Goal: Register for event/course

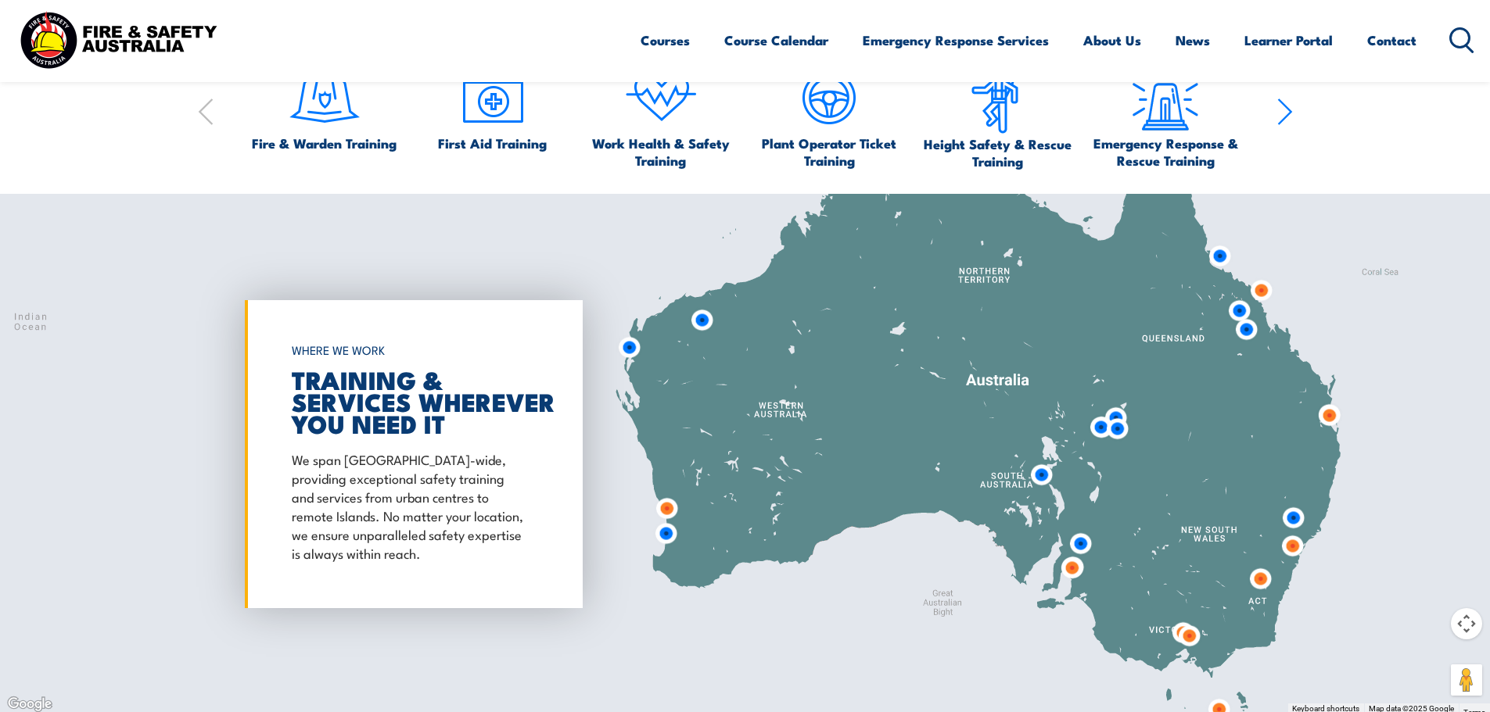
scroll to position [1250, 0]
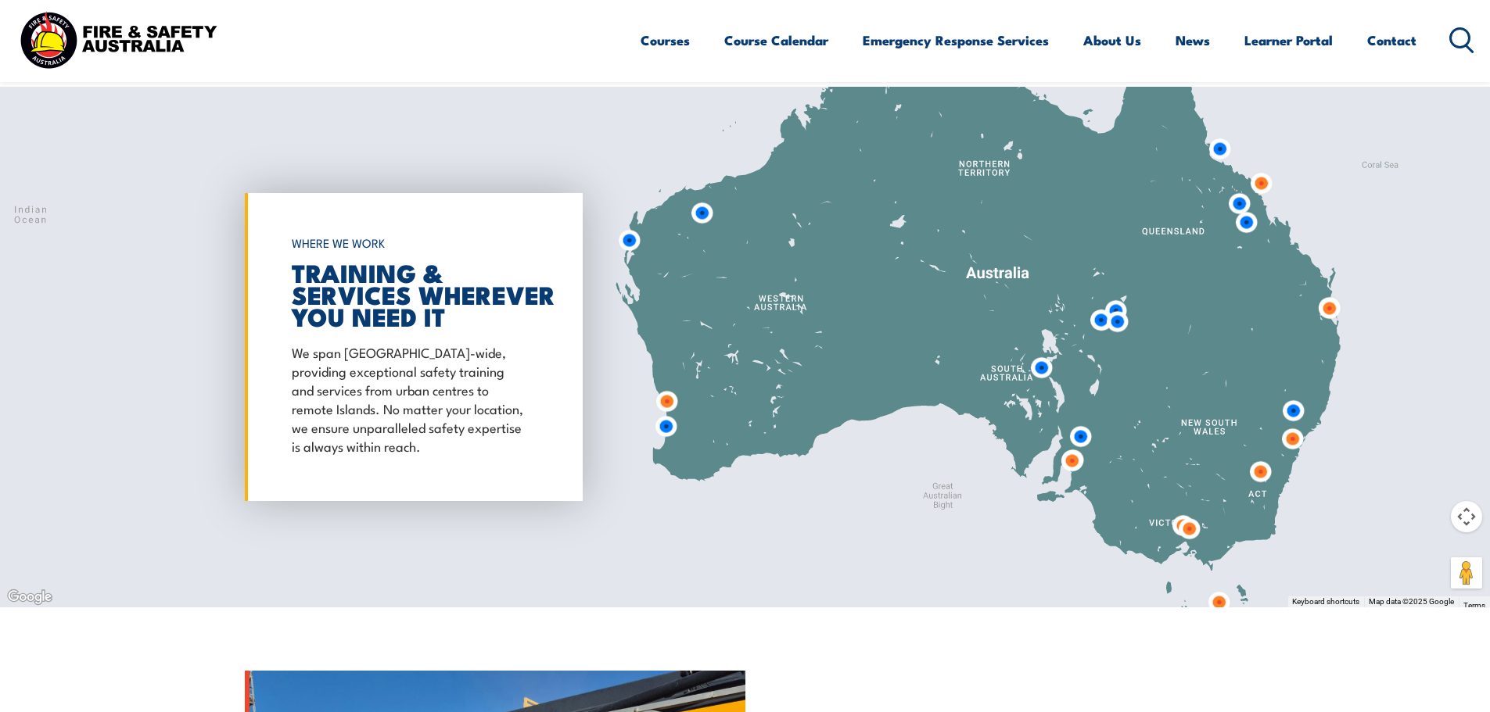
click at [1085, 433] on img at bounding box center [1080, 436] width 41 height 41
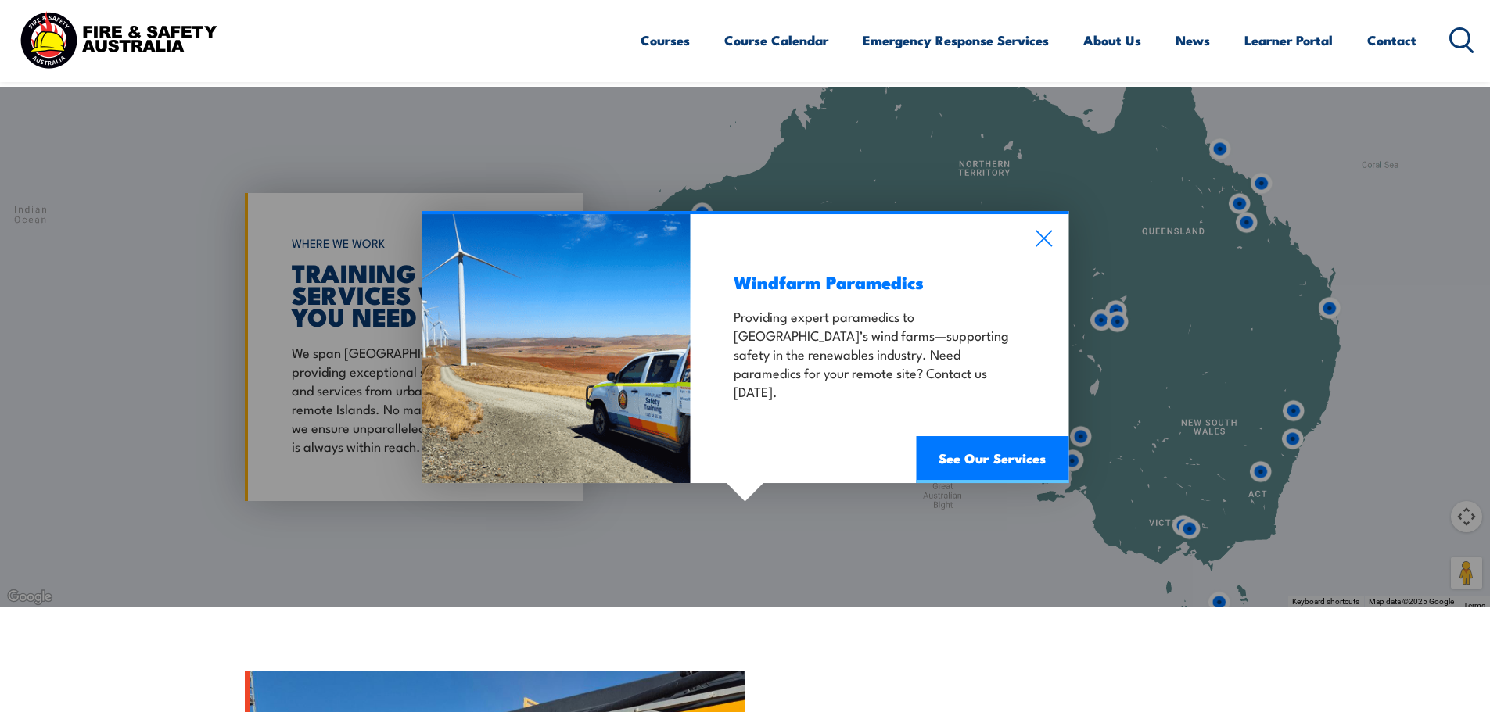
click at [1051, 214] on div "Windfarm Paramedics Providing expert paramedics to South Australia’s wind farms…" at bounding box center [880, 348] width 378 height 269
click at [1041, 239] on icon at bounding box center [1044, 238] width 18 height 17
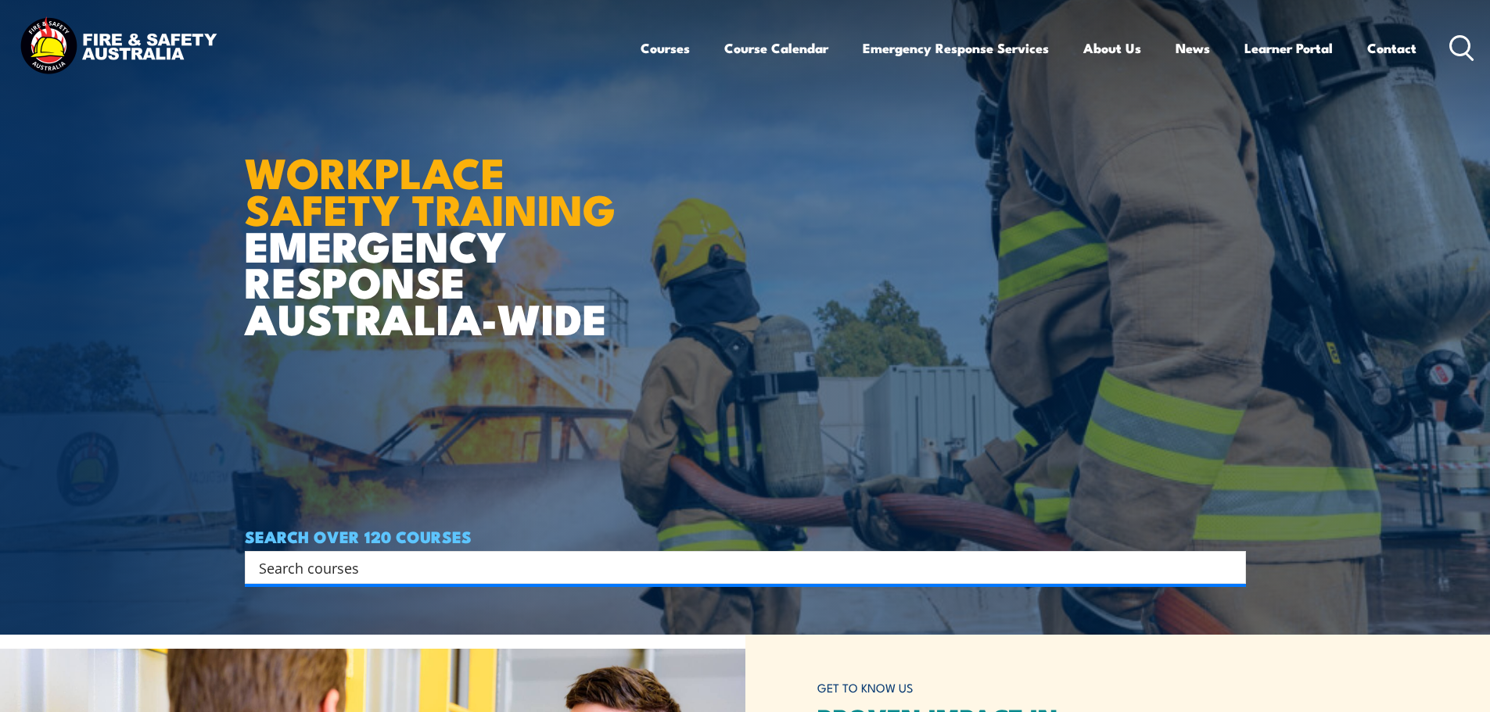
scroll to position [0, 0]
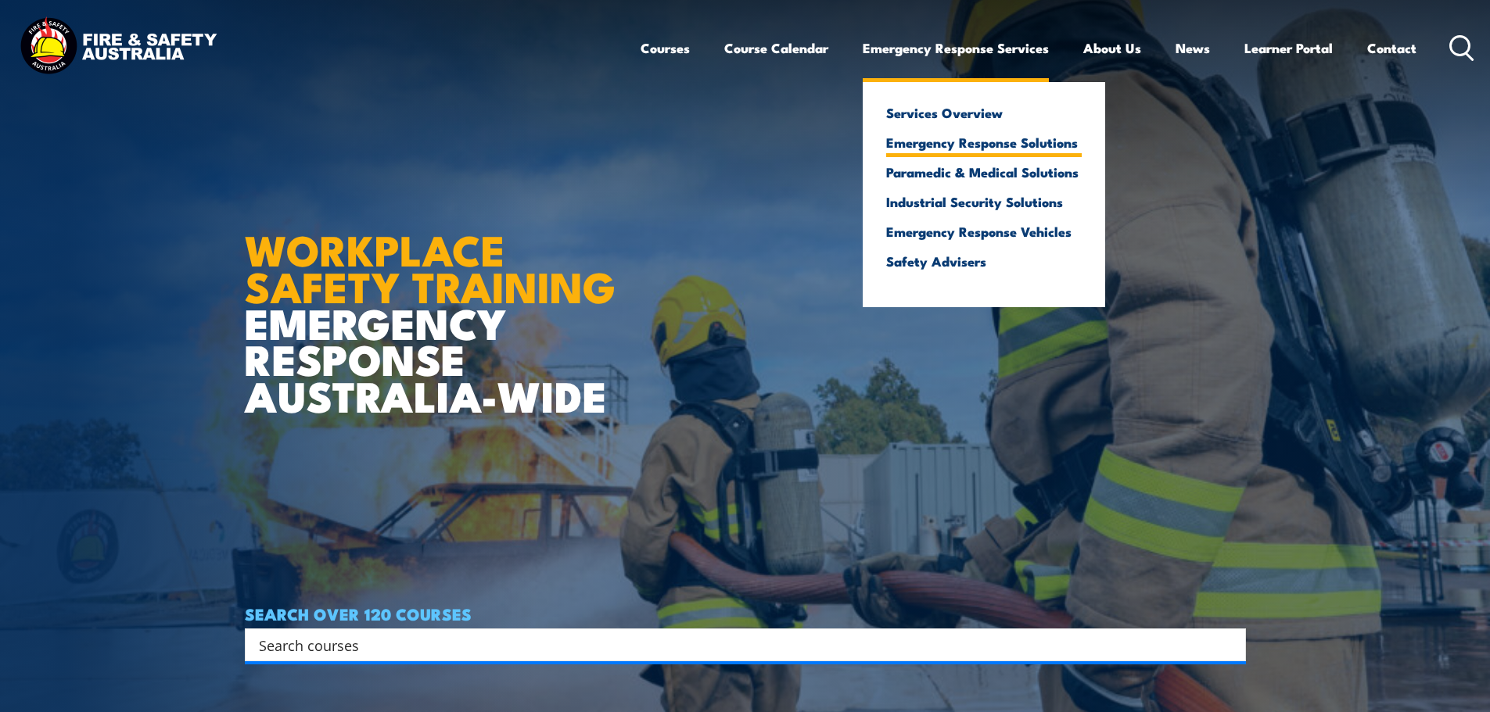
click at [967, 149] on link "Emergency Response Solutions" at bounding box center [984, 142] width 196 height 14
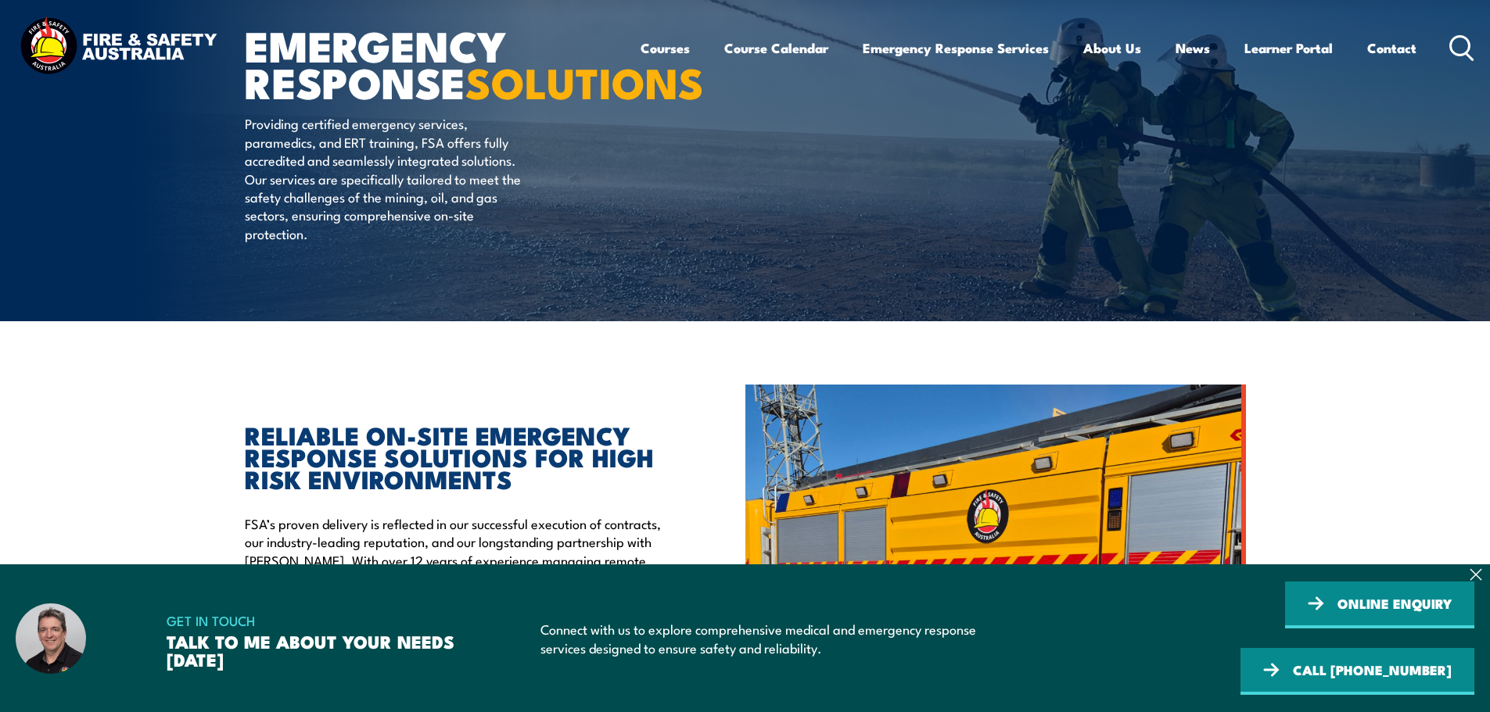
scroll to position [156, 0]
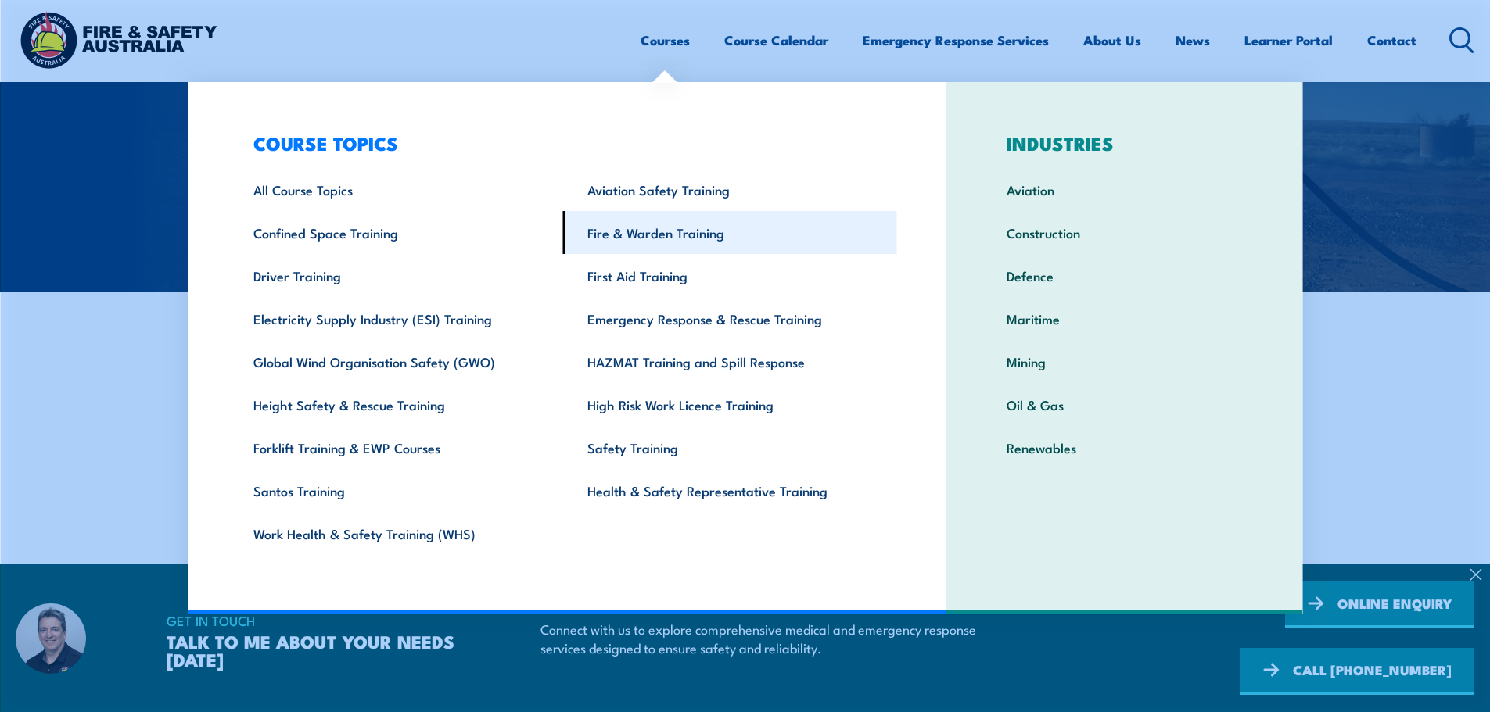
click at [662, 212] on link "Fire & Warden Training" at bounding box center [730, 232] width 334 height 43
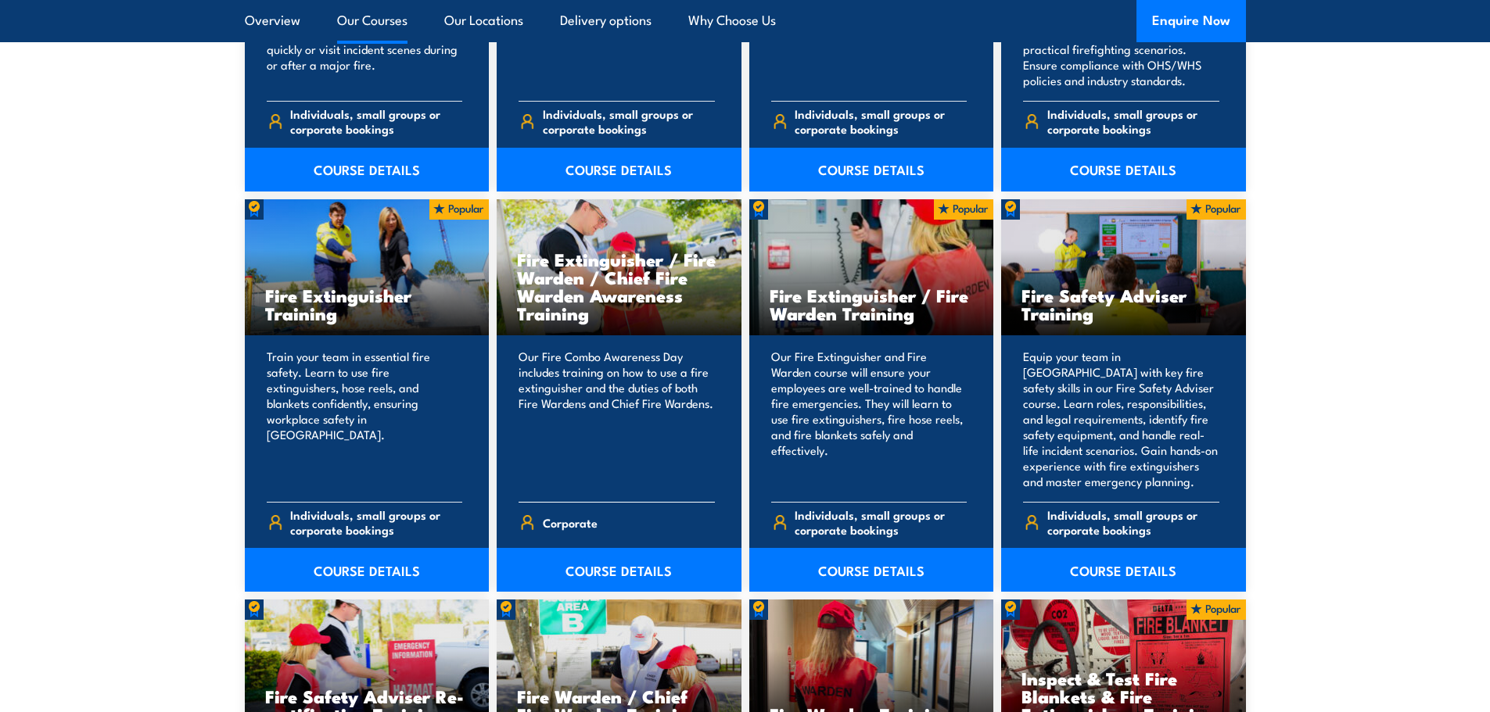
scroll to position [1564, 0]
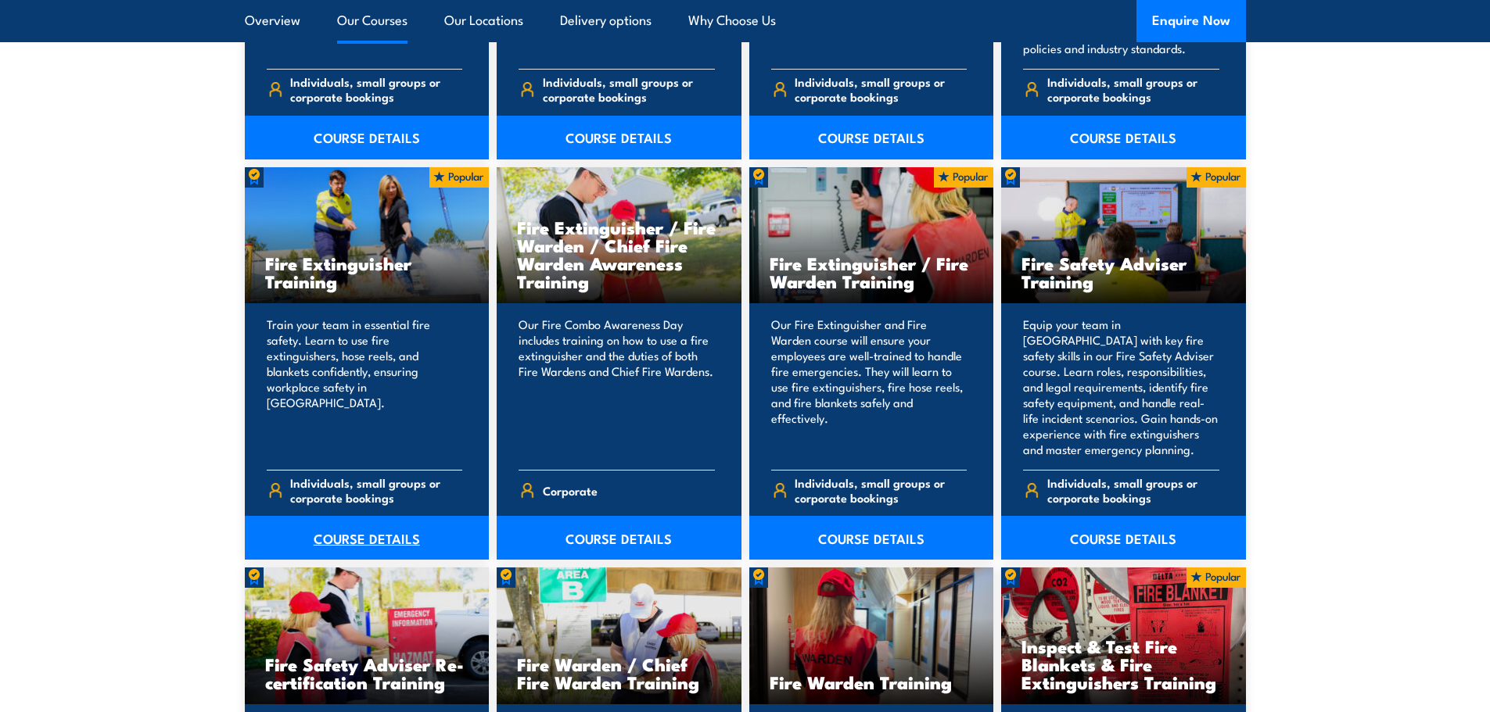
click at [348, 538] on link "COURSE DETAILS" at bounding box center [367, 538] width 245 height 44
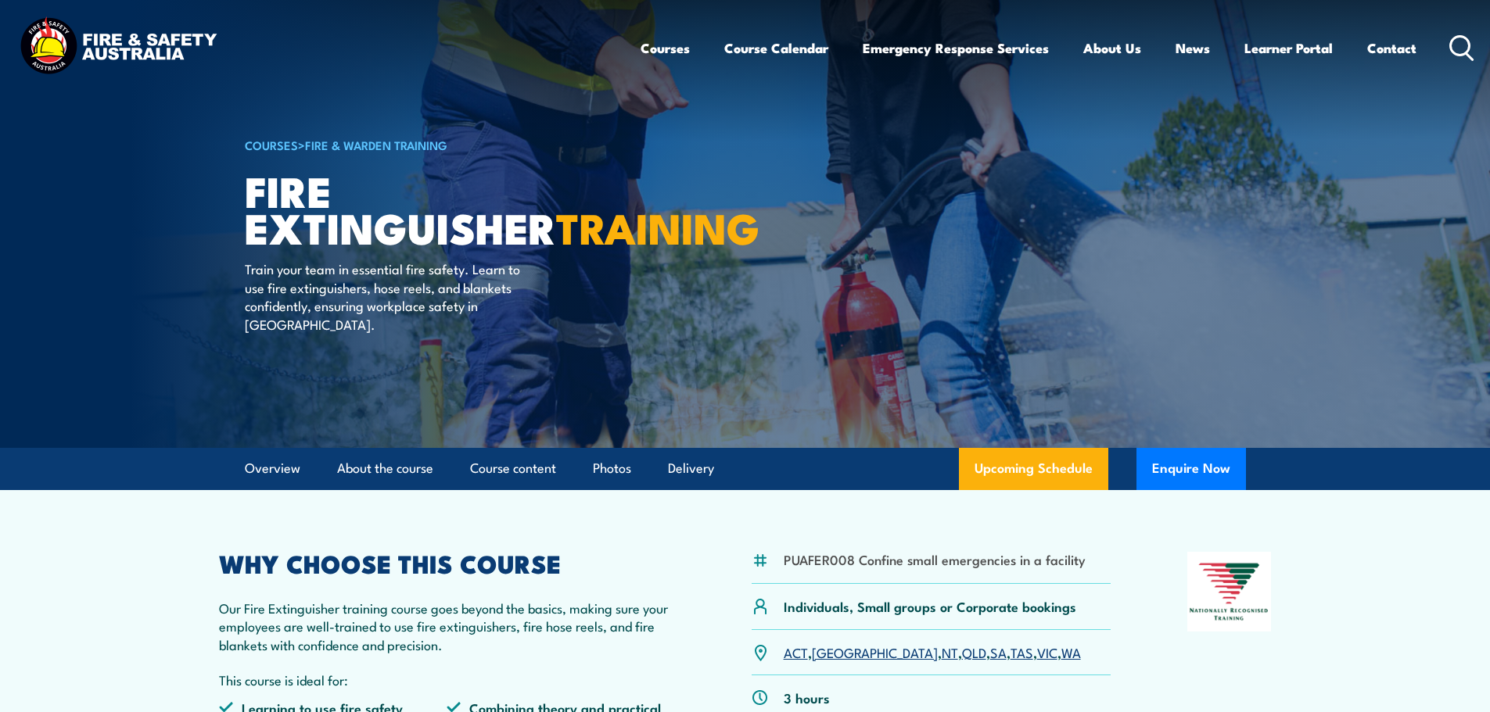
scroll to position [77, 0]
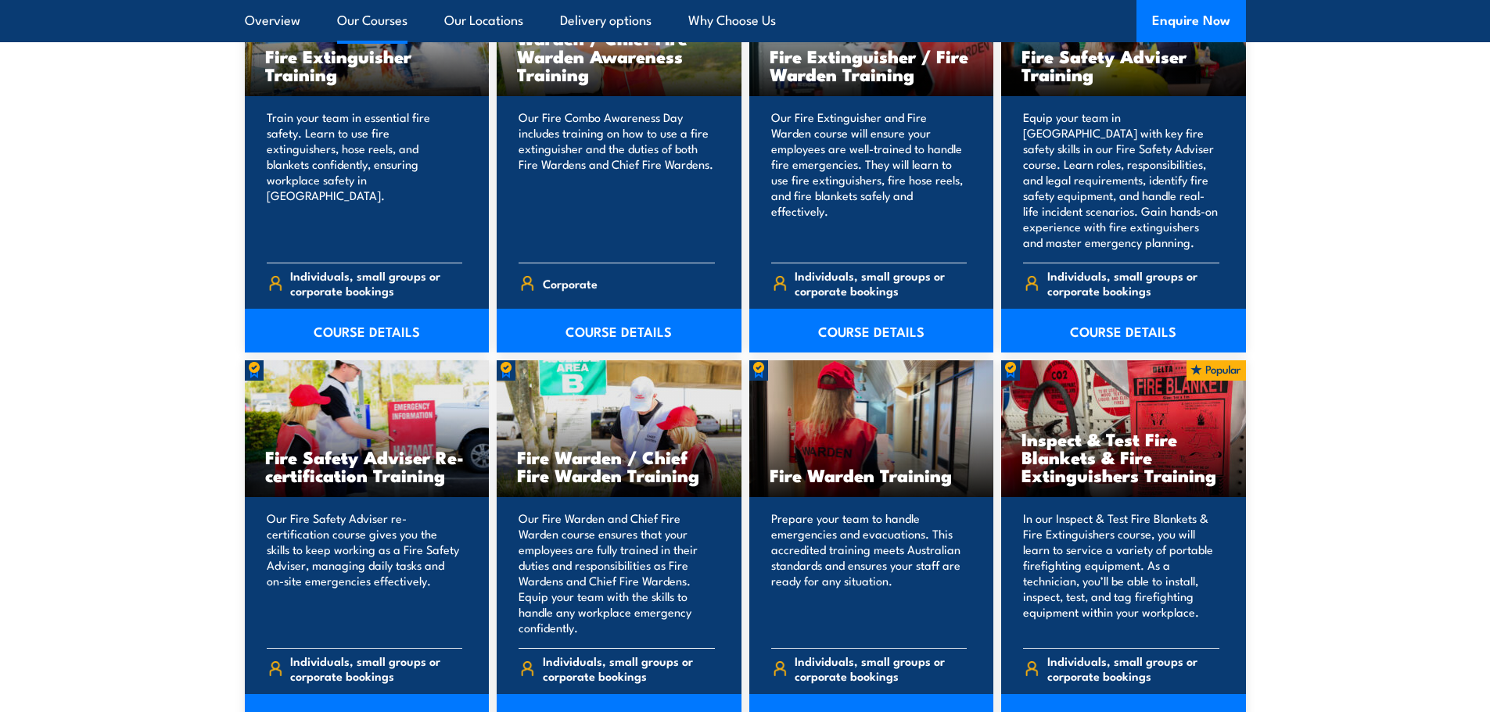
scroll to position [1564, 0]
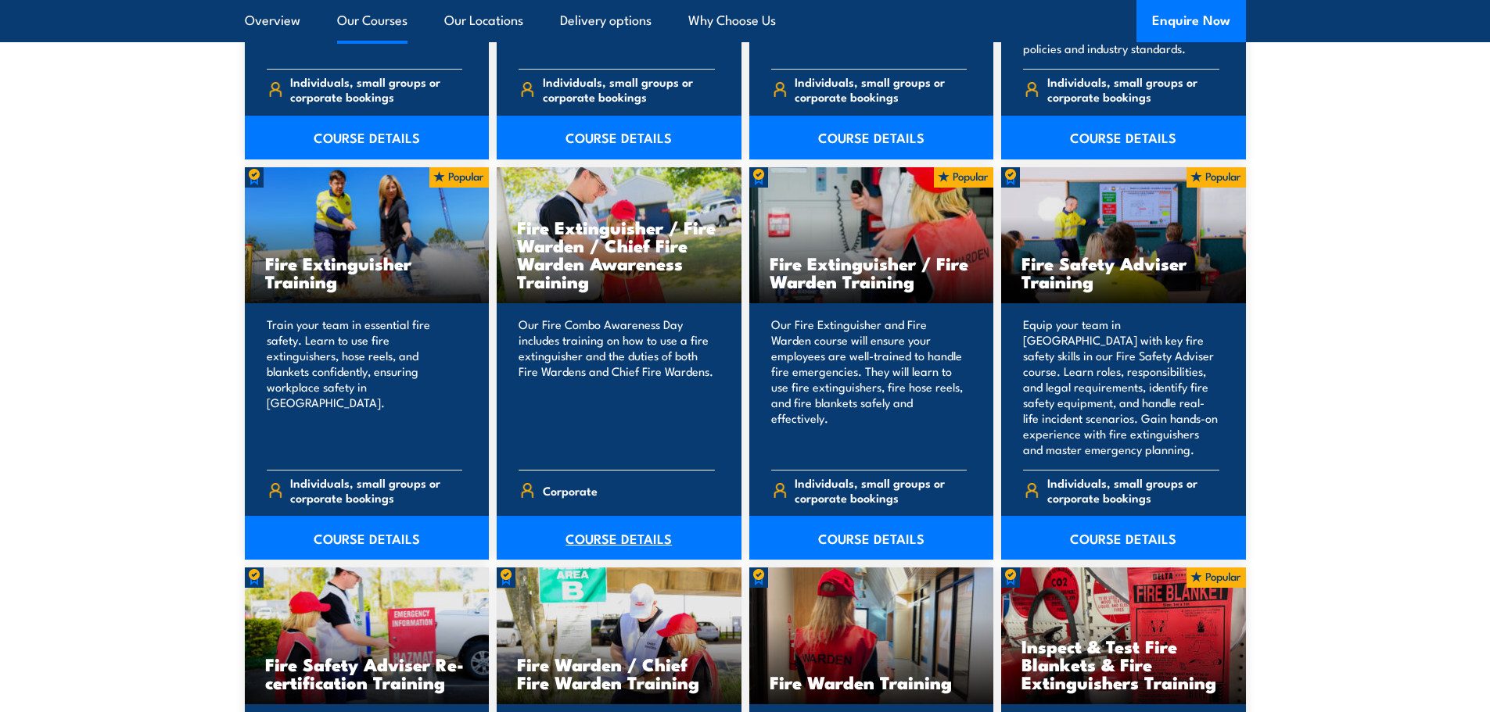
click at [592, 554] on link "COURSE DETAILS" at bounding box center [619, 538] width 245 height 44
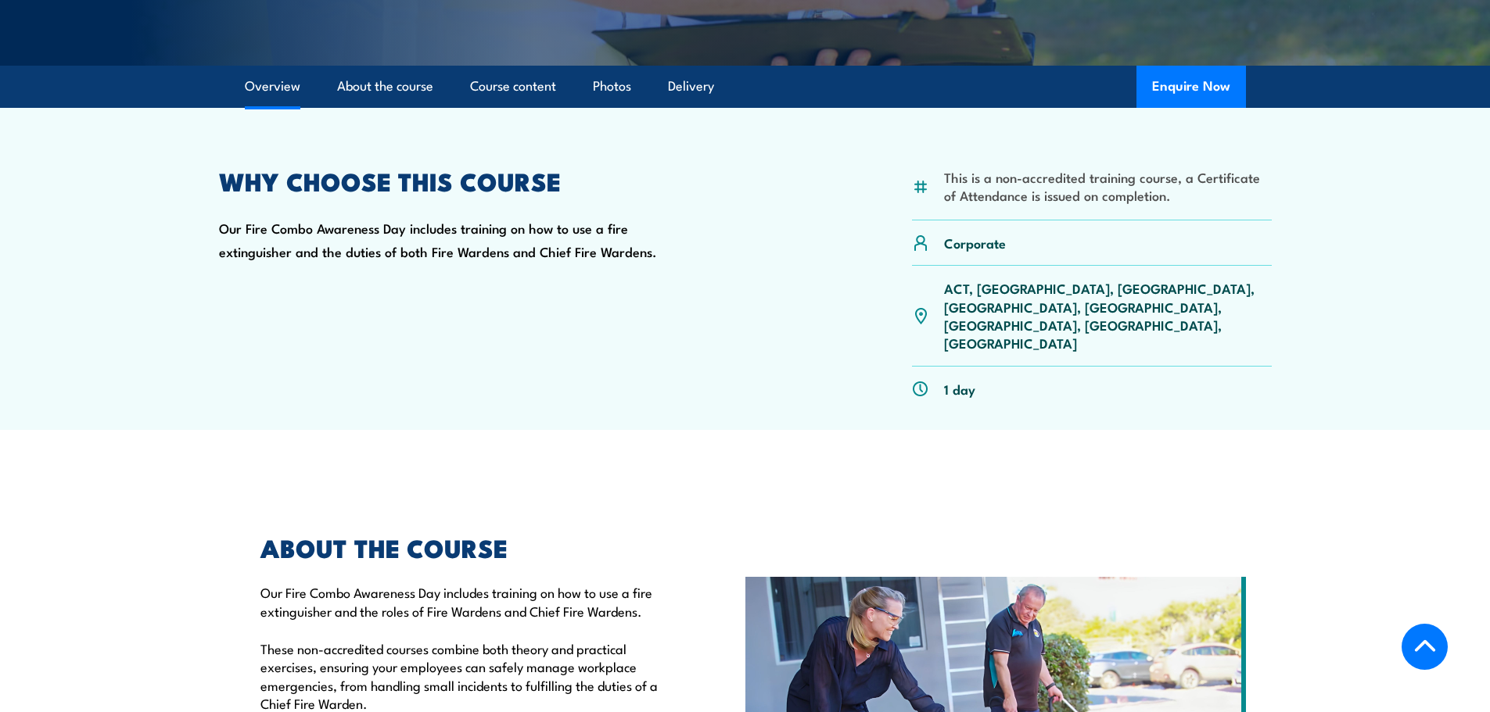
scroll to position [391, 0]
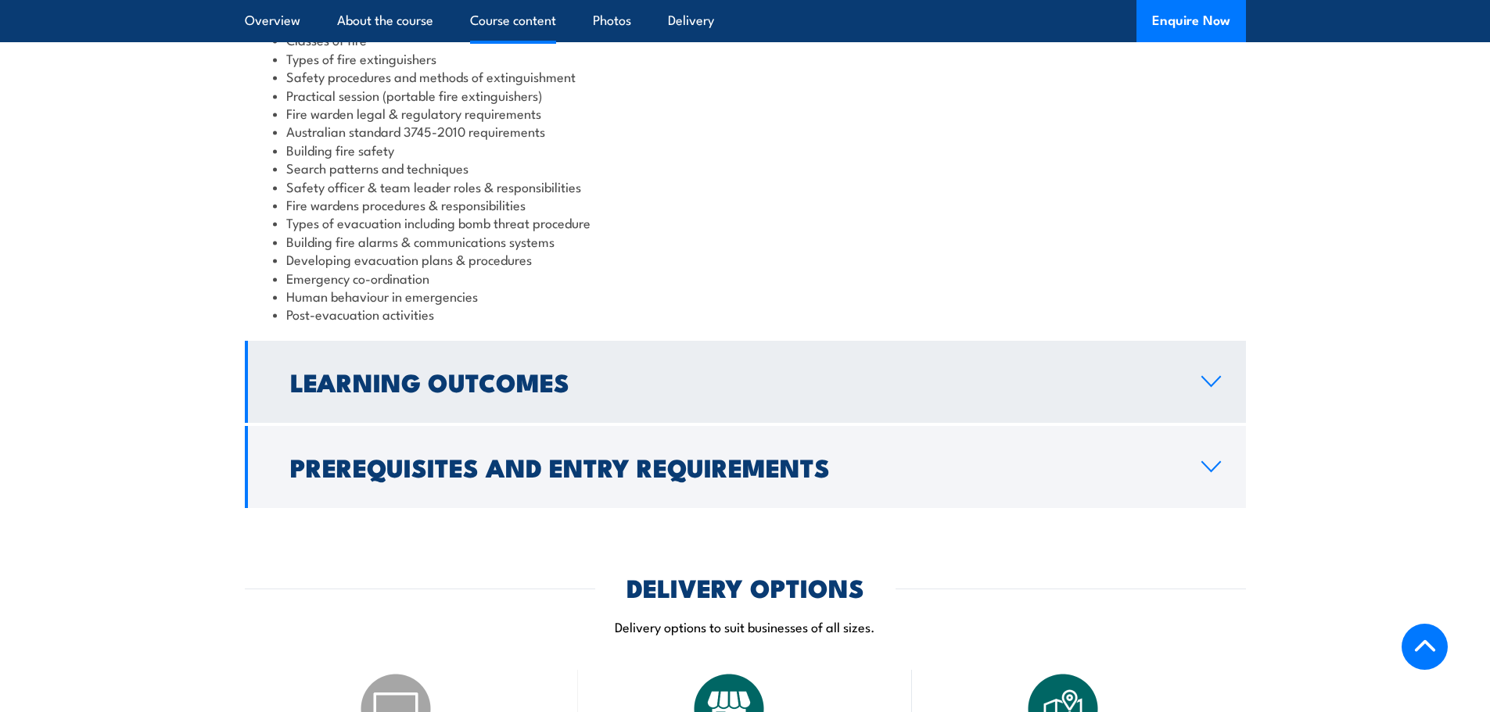
click at [580, 371] on h2 "Learning Outcomes" at bounding box center [733, 382] width 886 height 22
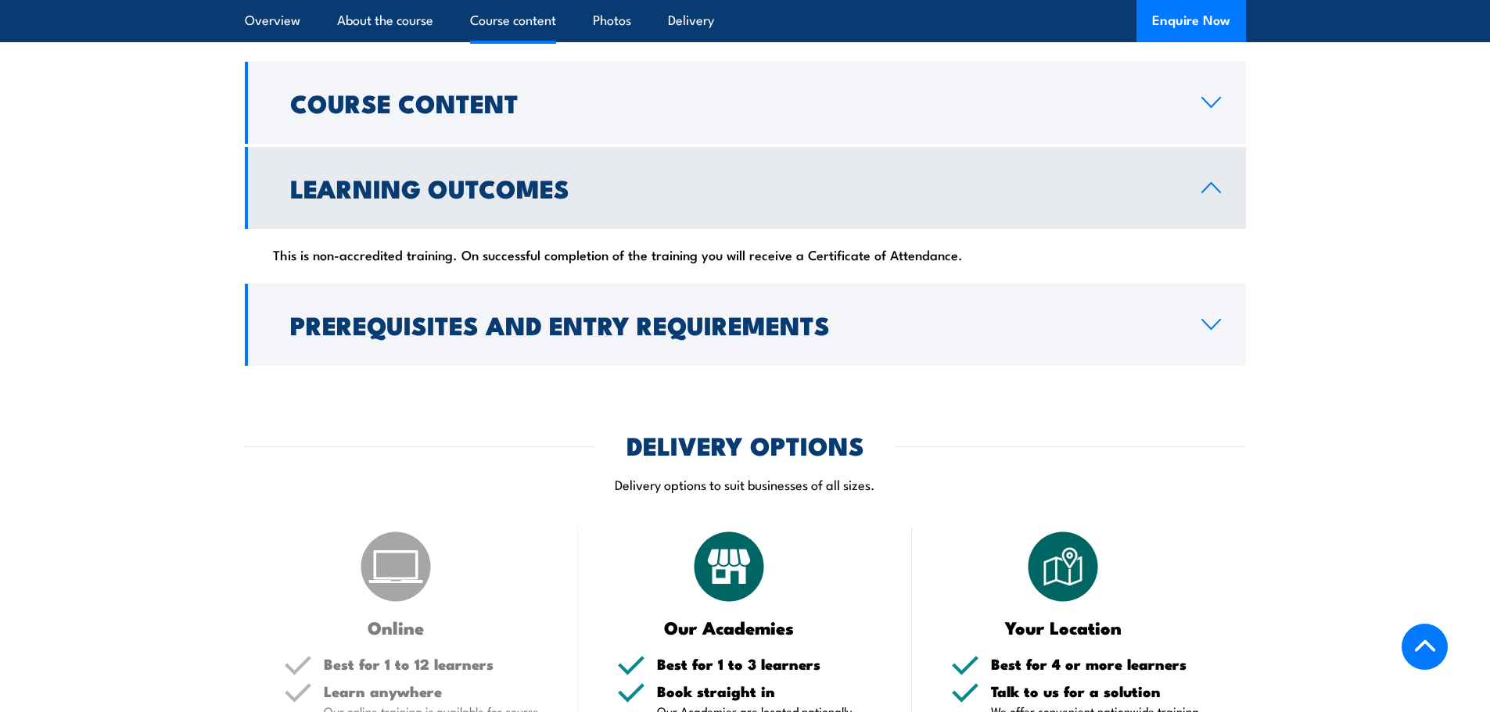
scroll to position [1189, 0]
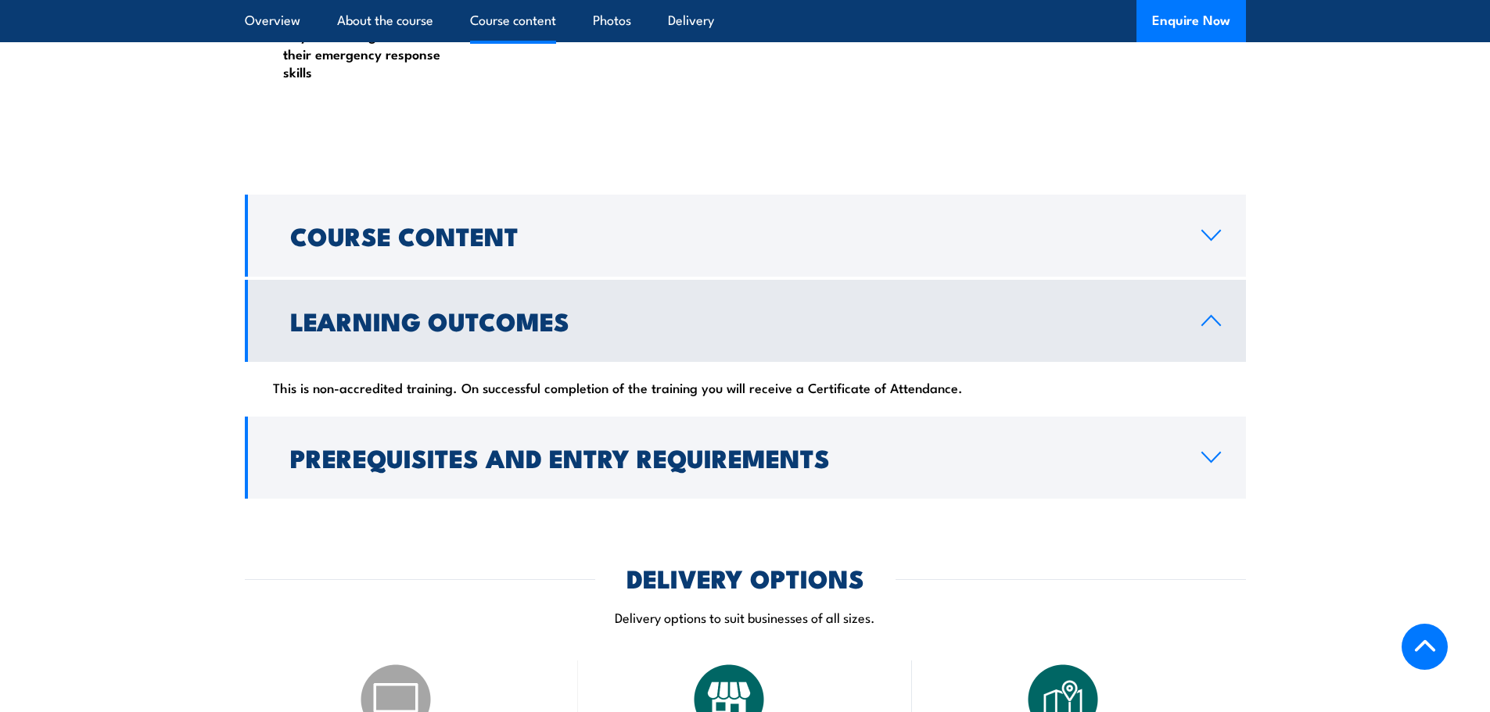
click at [665, 310] on h2 "Learning Outcomes" at bounding box center [733, 321] width 886 height 22
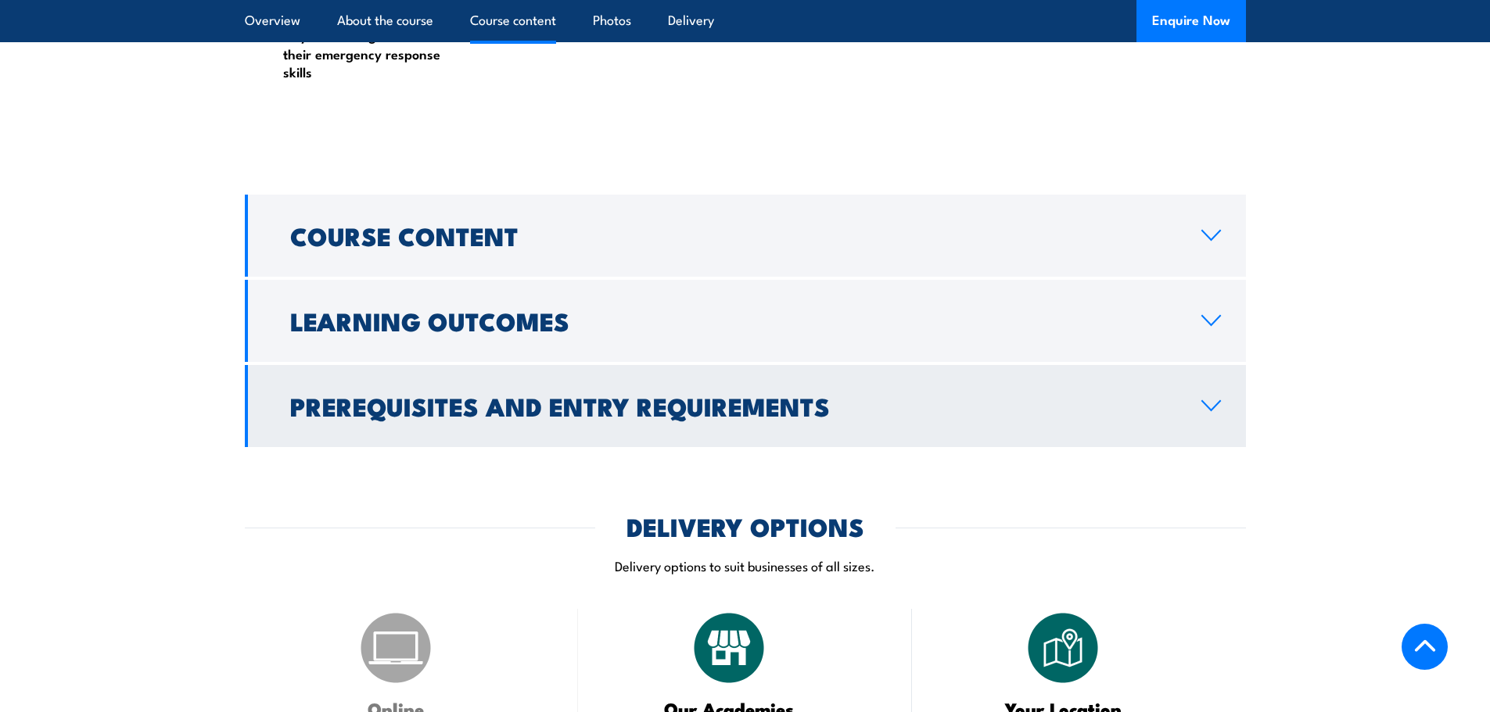
click at [586, 395] on h2 "Prerequisites and Entry Requirements" at bounding box center [733, 406] width 886 height 22
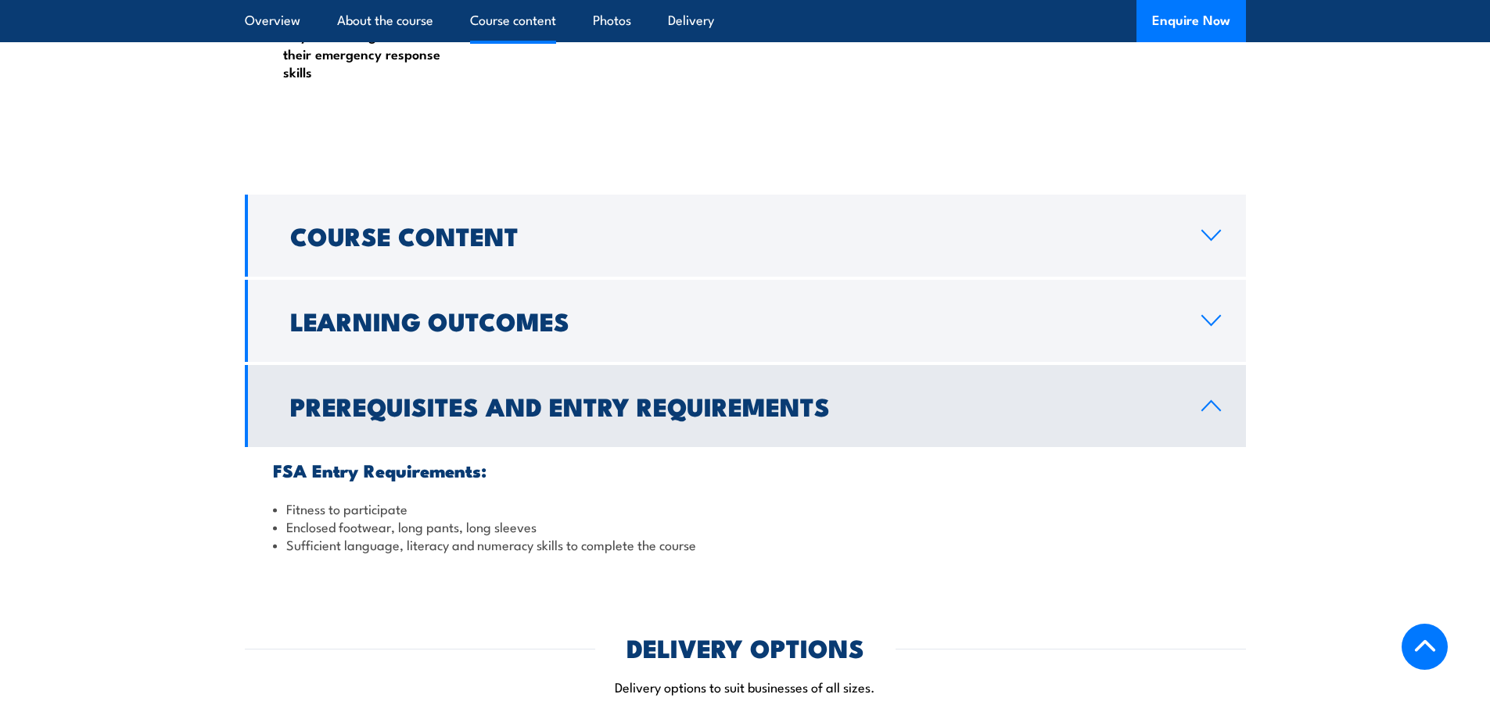
click at [586, 395] on h2 "Prerequisites and Entry Requirements" at bounding box center [733, 406] width 886 height 22
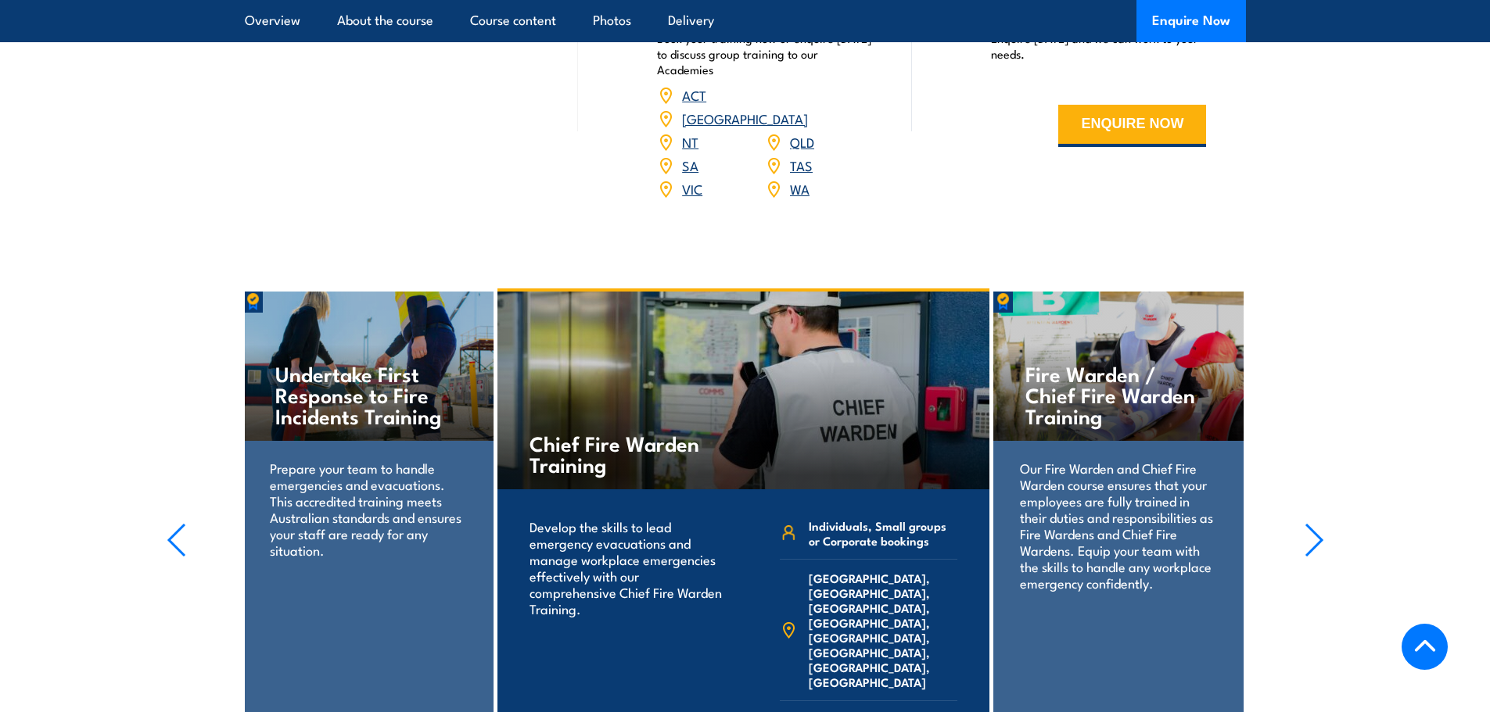
scroll to position [2206, 0]
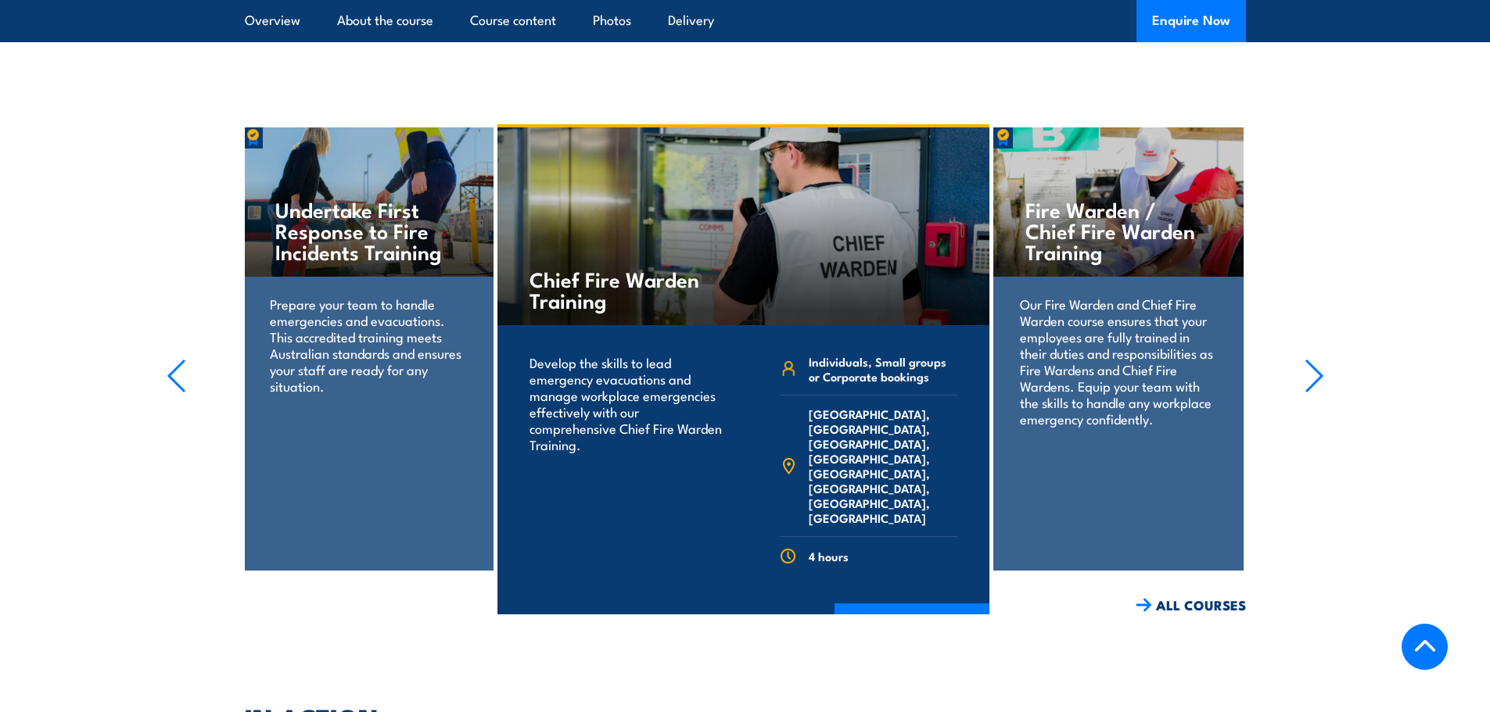
click at [1032, 296] on p "Our Fire Warden and Chief Fire Warden course ensures that your employees are fu…" at bounding box center [1118, 361] width 196 height 131
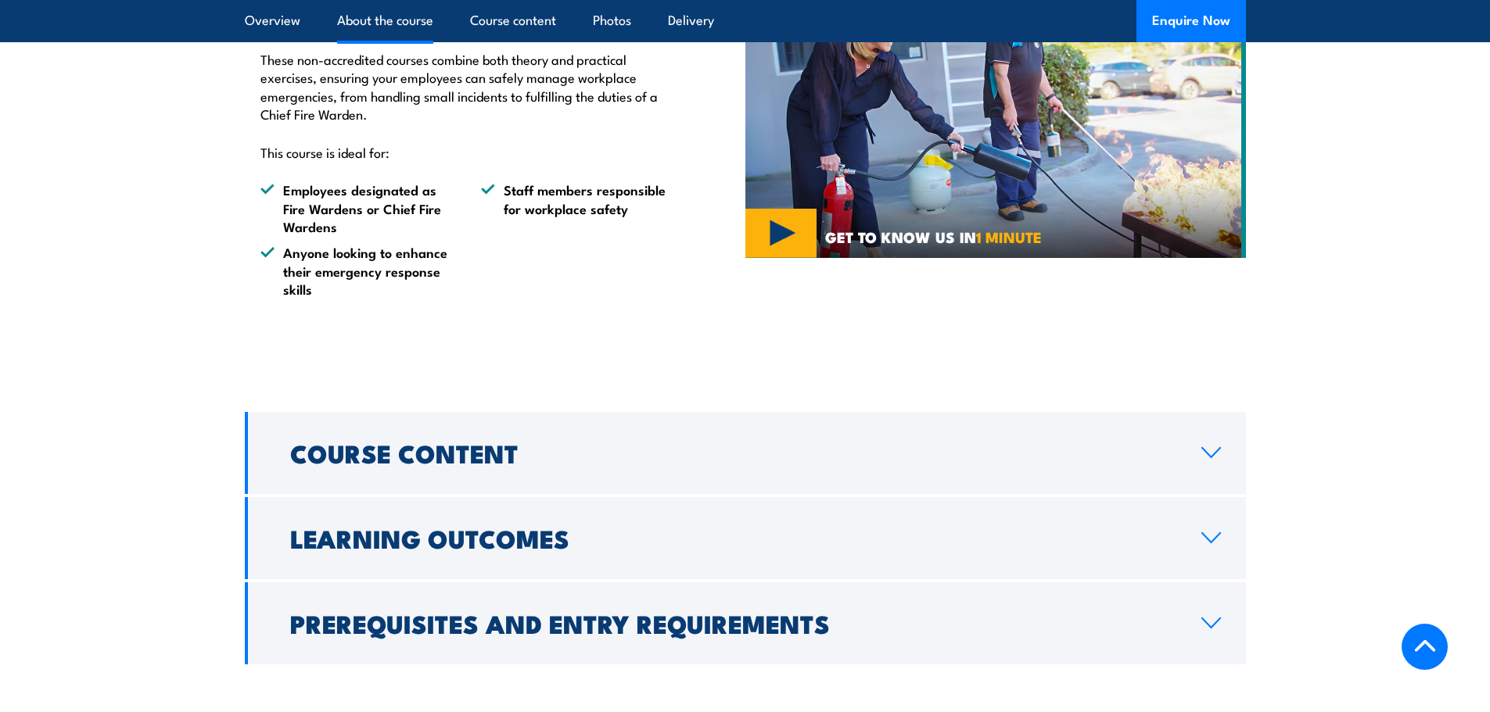
scroll to position [1111, 0]
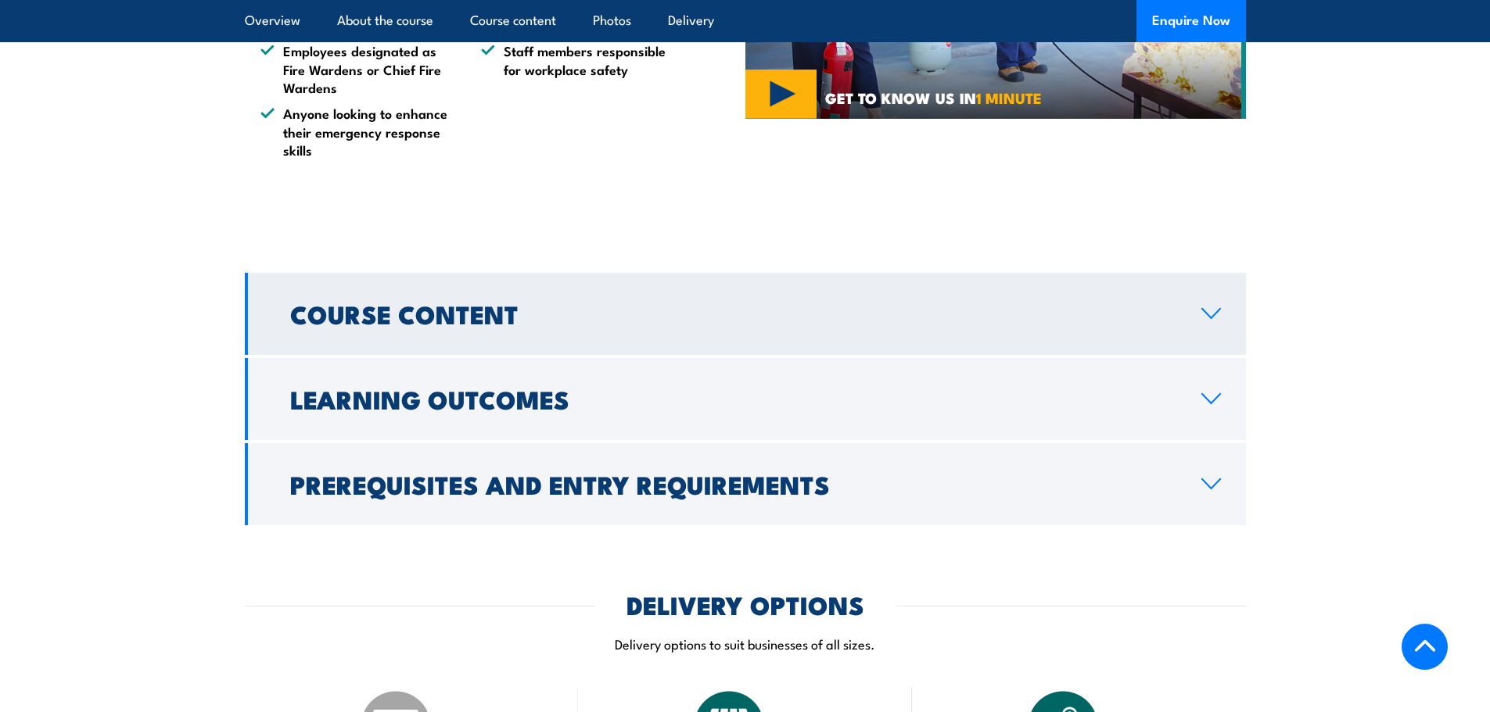
click at [529, 303] on h2 "Course Content" at bounding box center [733, 314] width 886 height 22
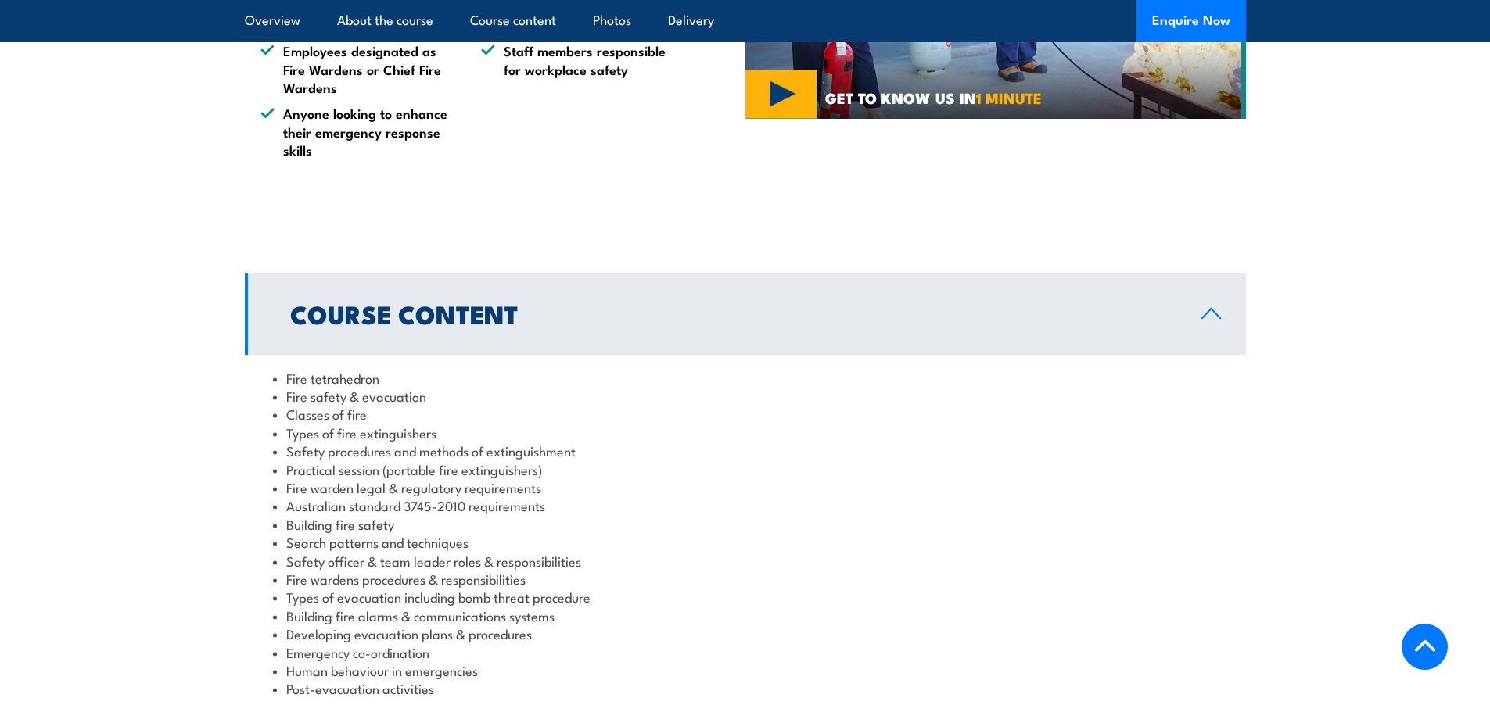
click at [529, 303] on h2 "Course Content" at bounding box center [733, 314] width 886 height 22
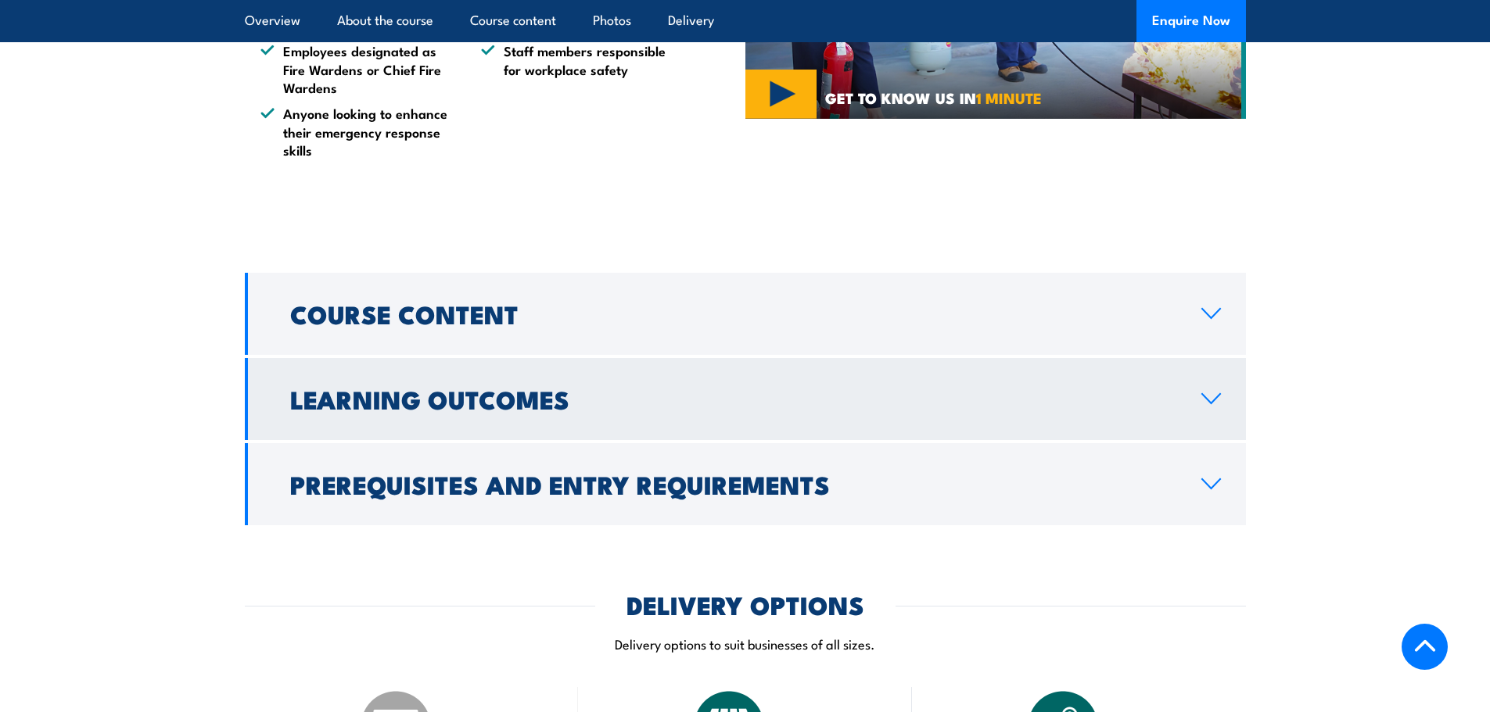
click at [518, 388] on h2 "Learning Outcomes" at bounding box center [733, 399] width 886 height 22
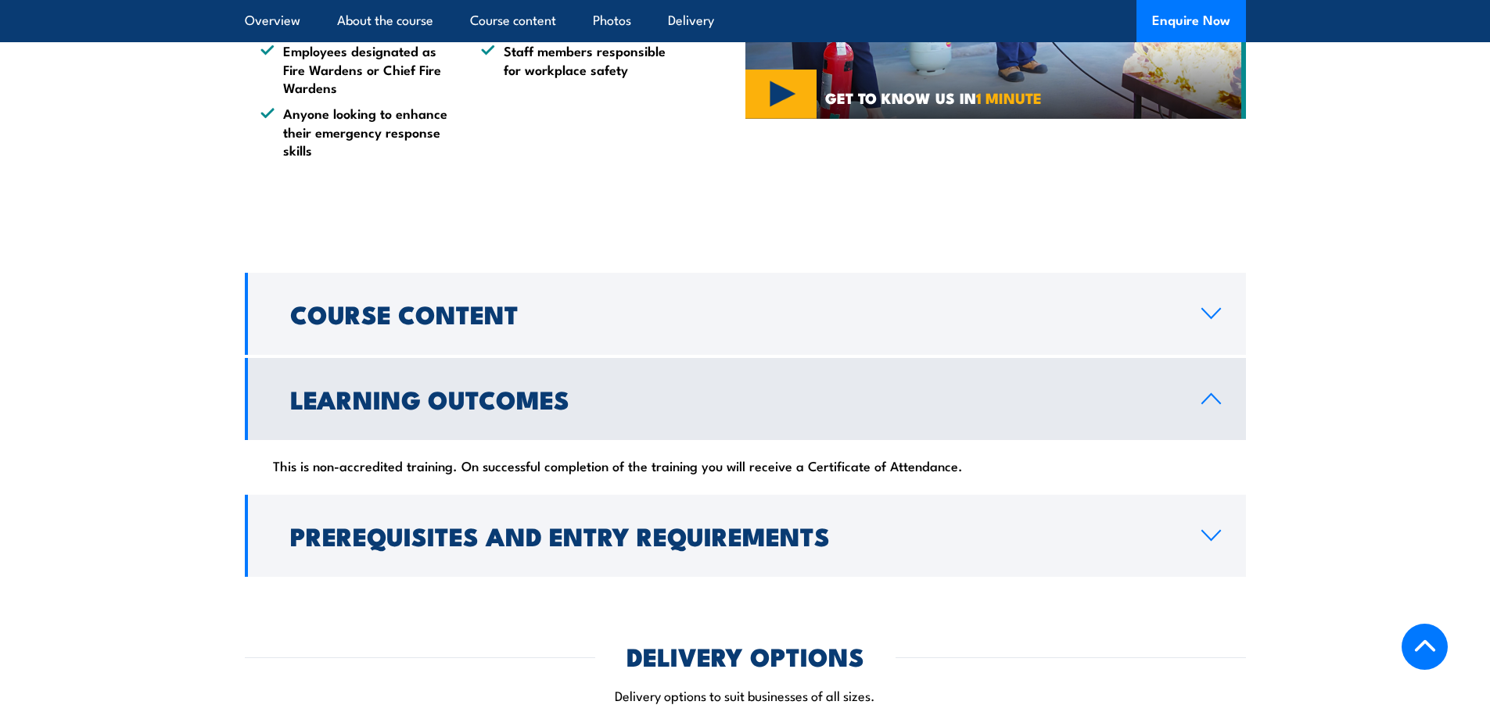
click at [518, 388] on h2 "Learning Outcomes" at bounding box center [733, 399] width 886 height 22
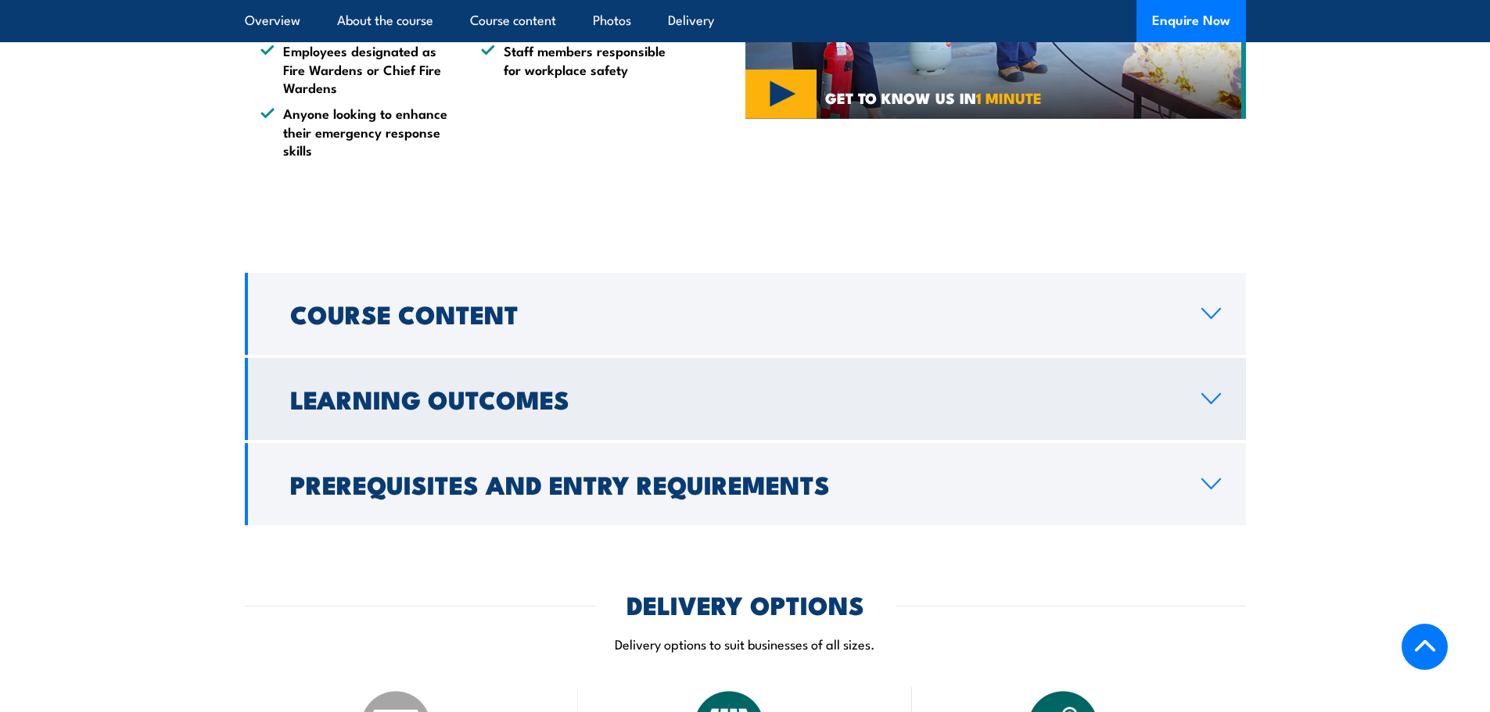
click at [518, 388] on h2 "Learning Outcomes" at bounding box center [733, 399] width 886 height 22
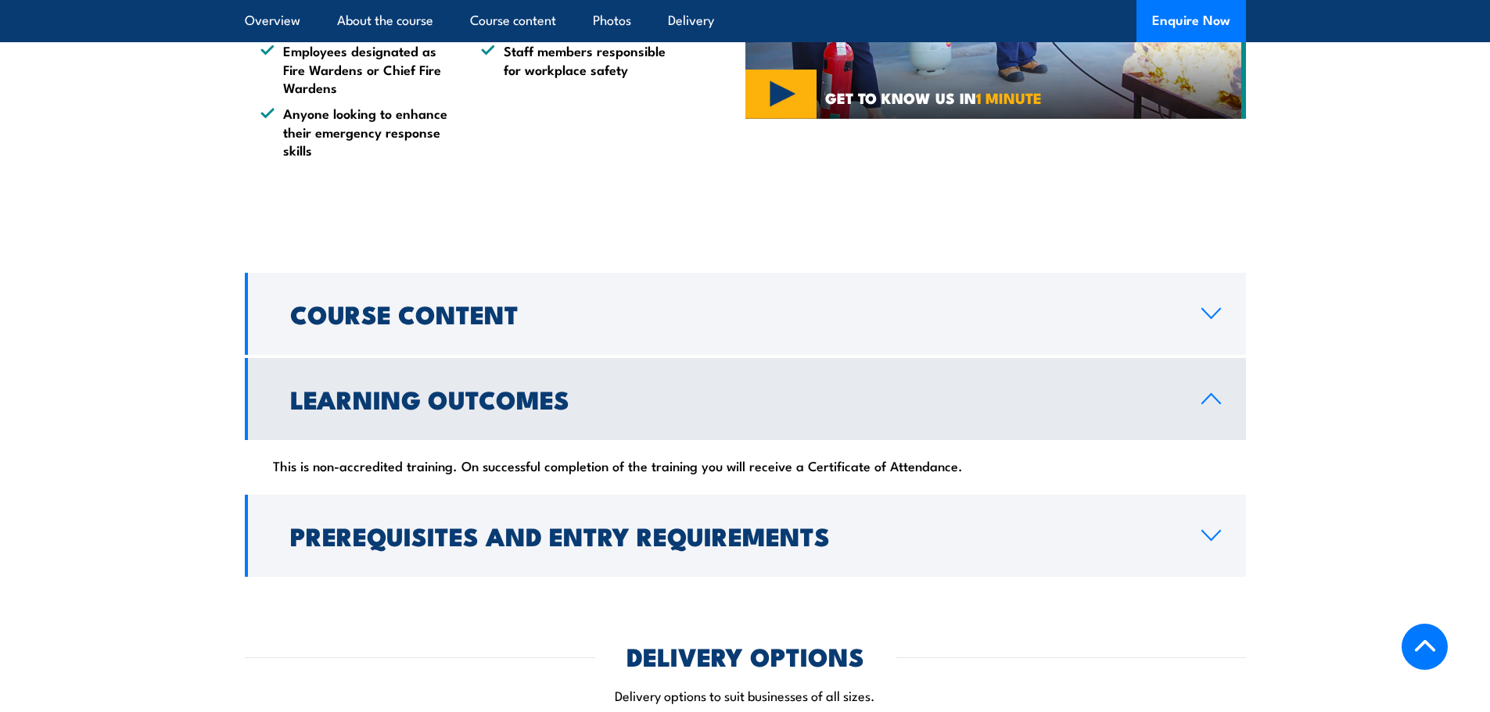
click at [518, 388] on h2 "Learning Outcomes" at bounding box center [733, 399] width 886 height 22
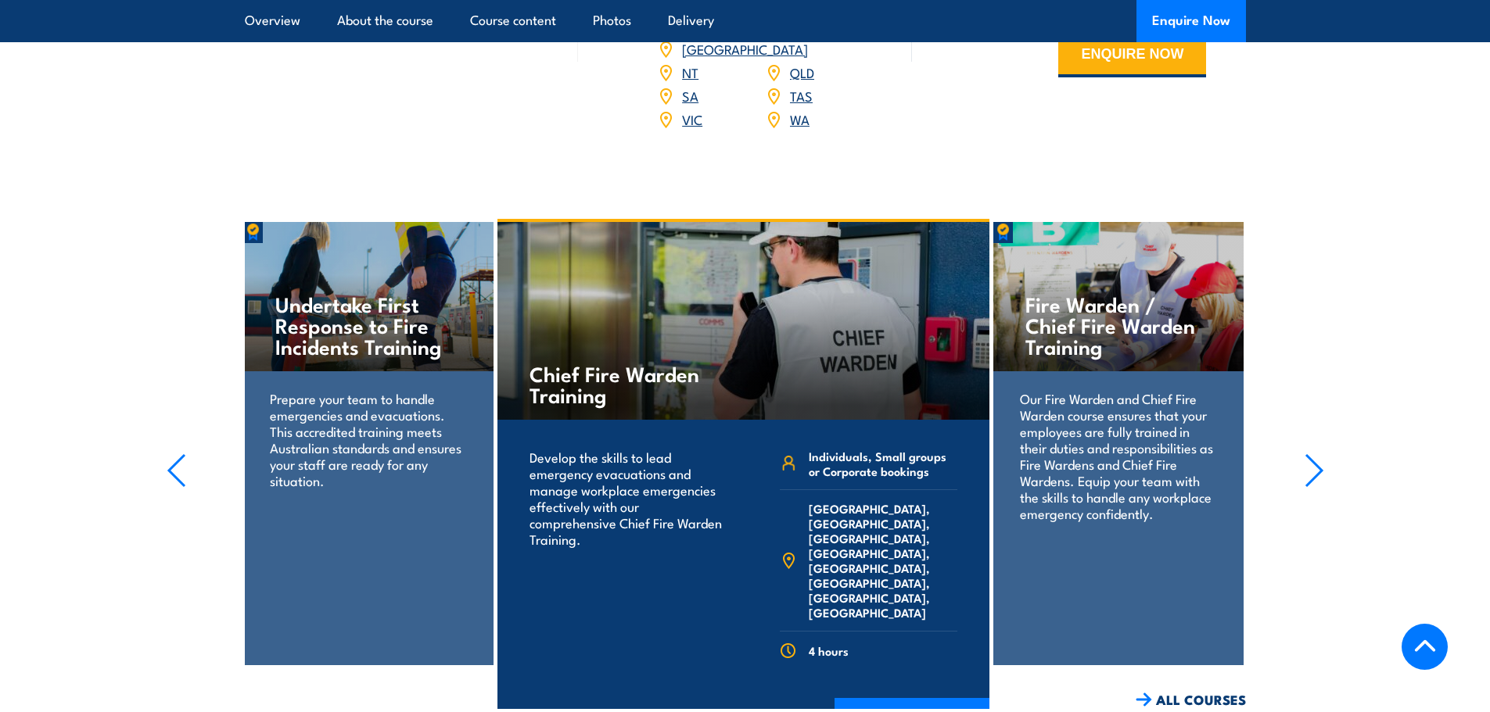
scroll to position [1720, 0]
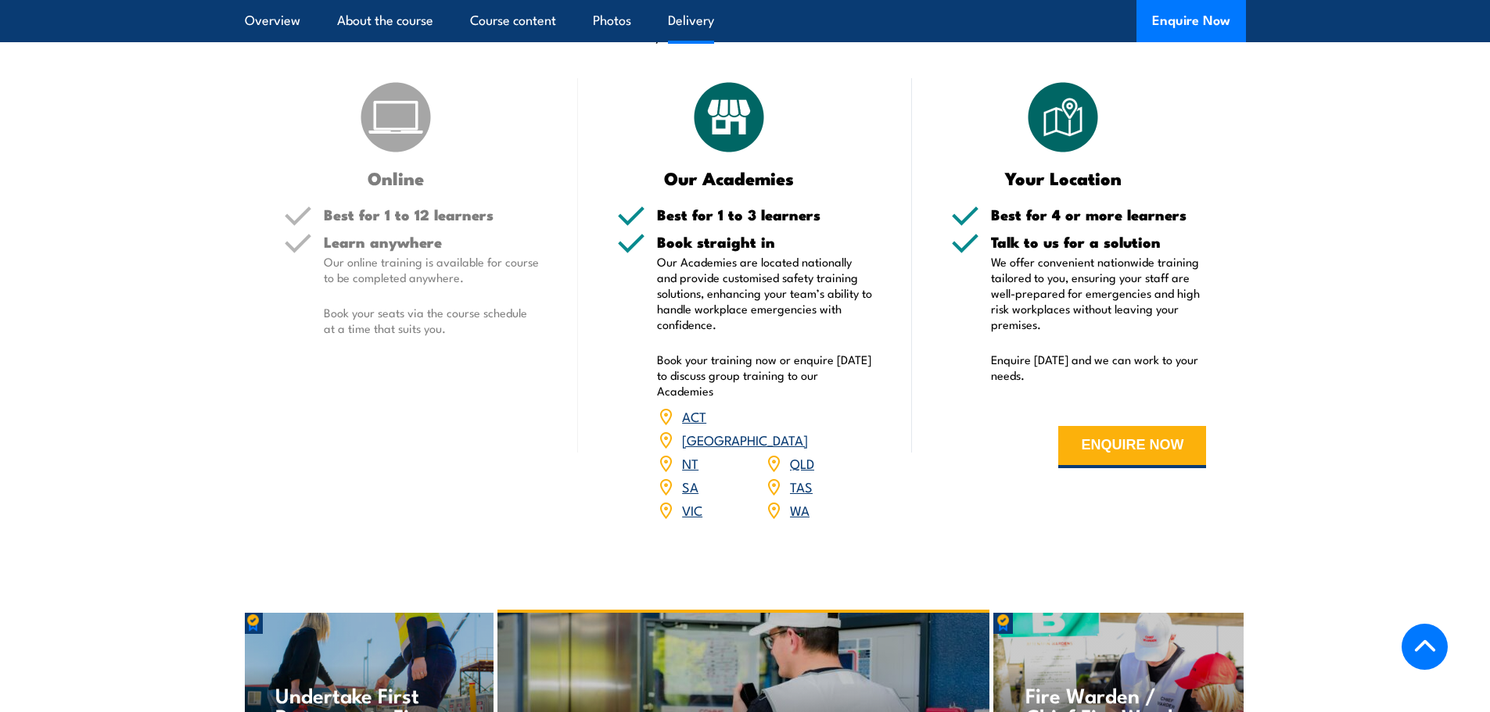
click at [686, 477] on link "SA" at bounding box center [690, 486] width 16 height 19
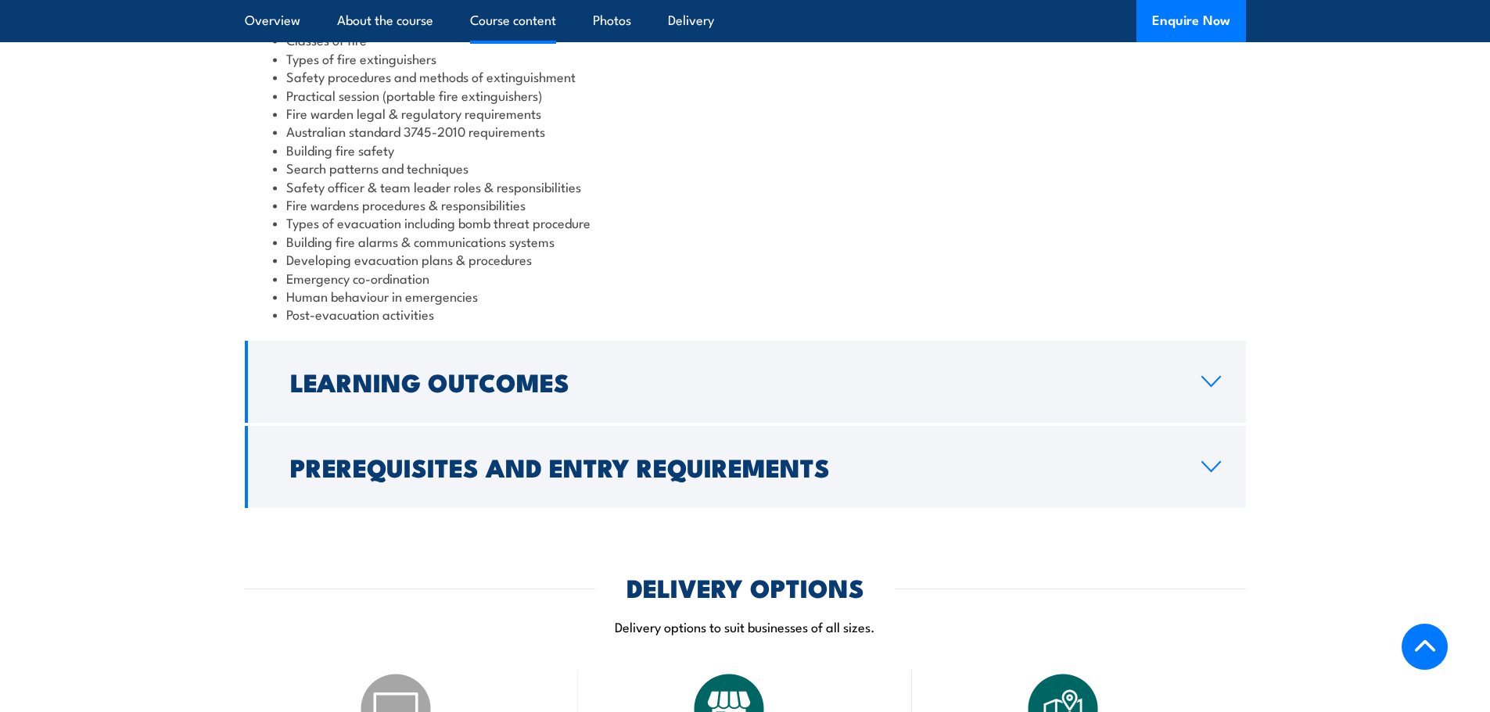
scroll to position [1877, 0]
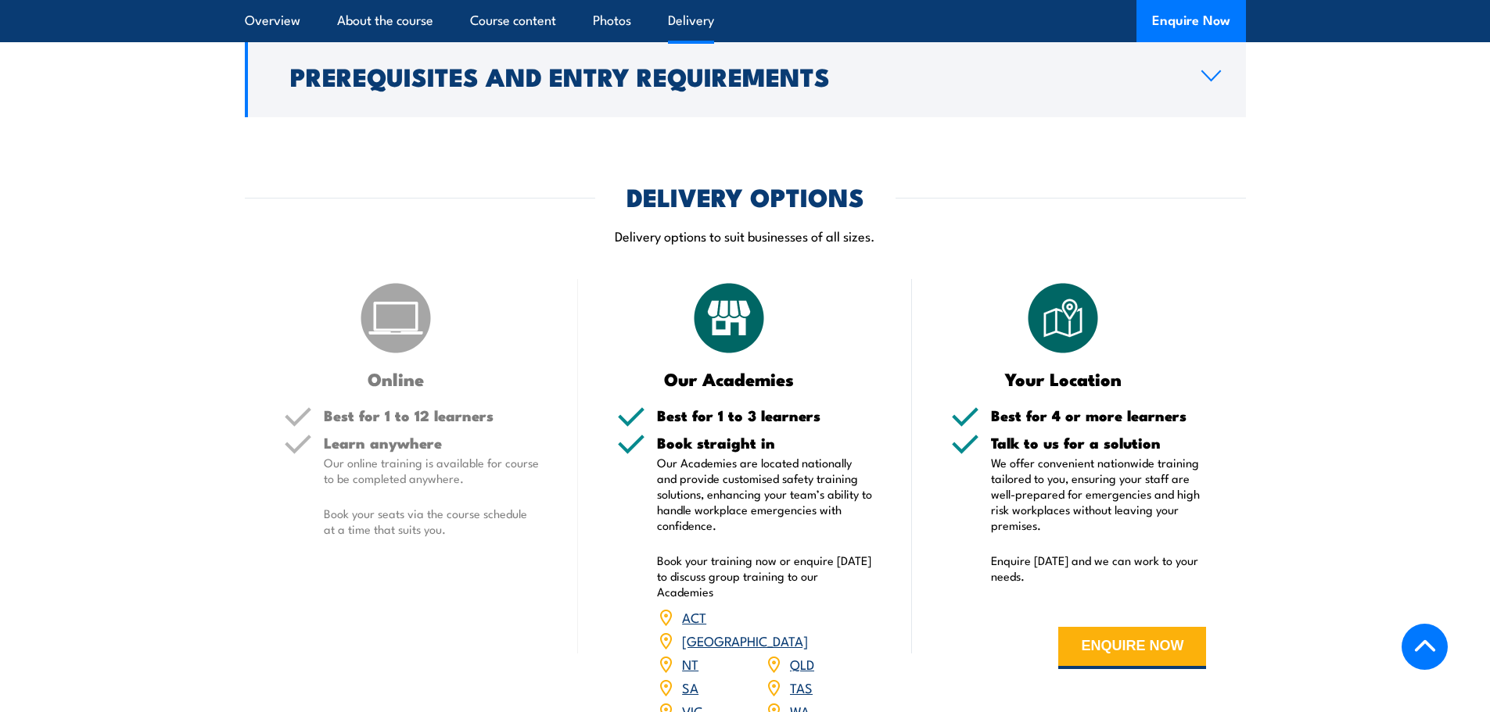
click at [683, 678] on link "SA" at bounding box center [690, 687] width 16 height 19
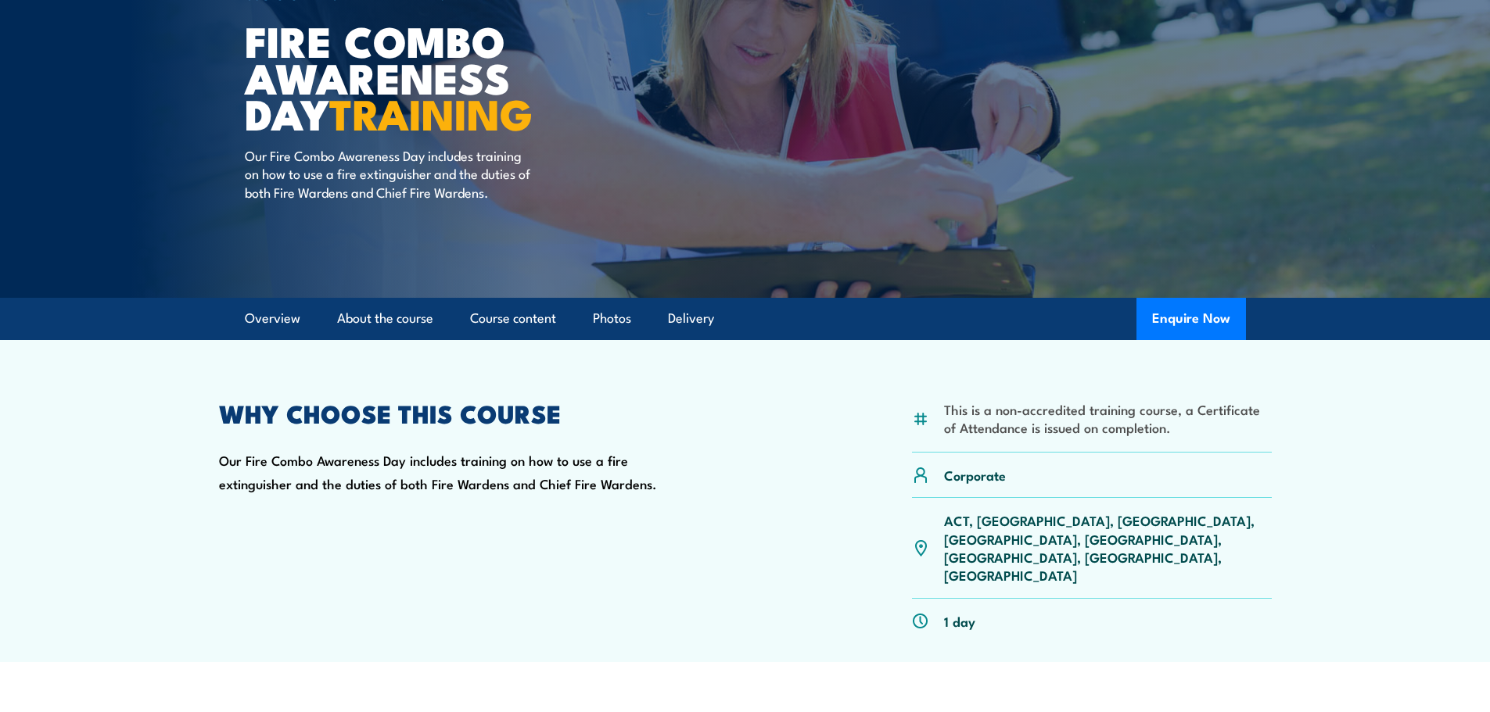
scroll to position [156, 0]
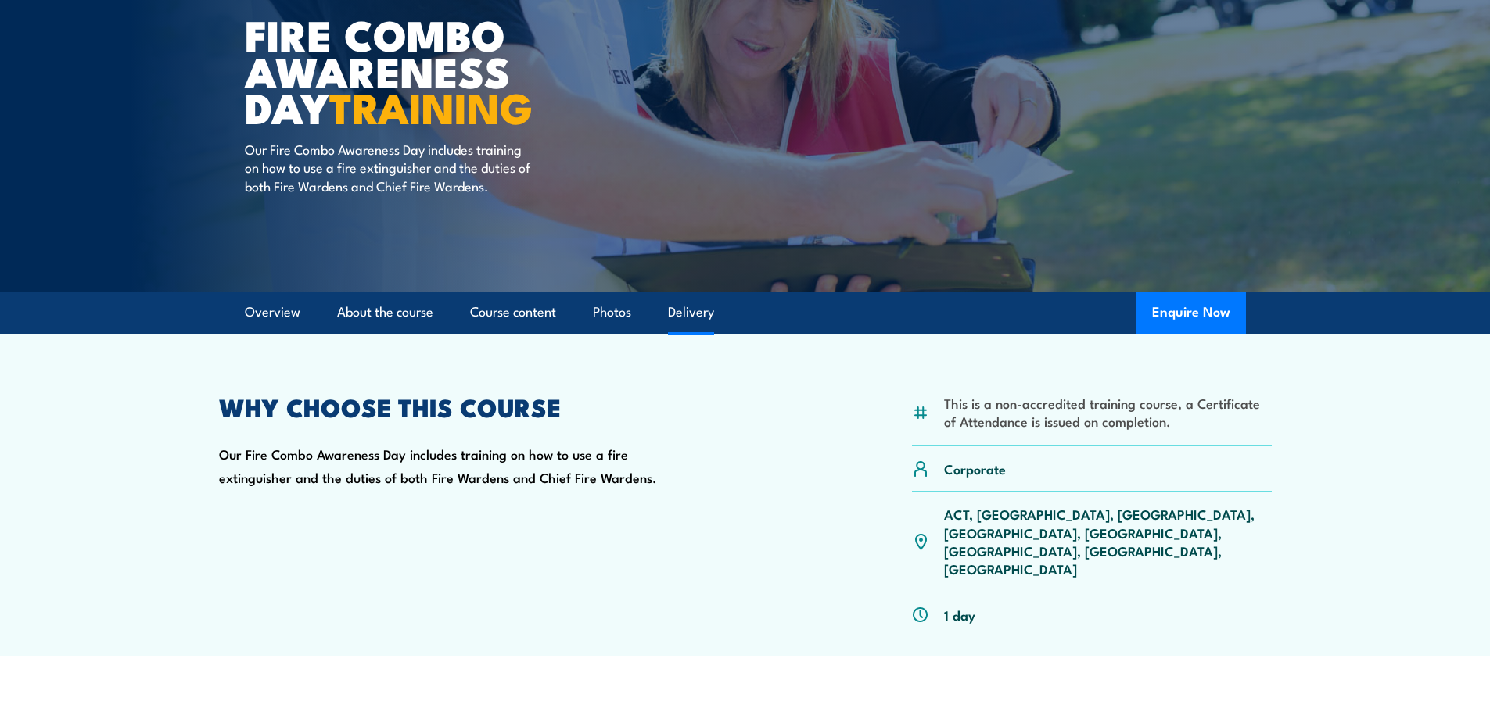
click at [685, 325] on link "Delivery" at bounding box center [691, 312] width 46 height 41
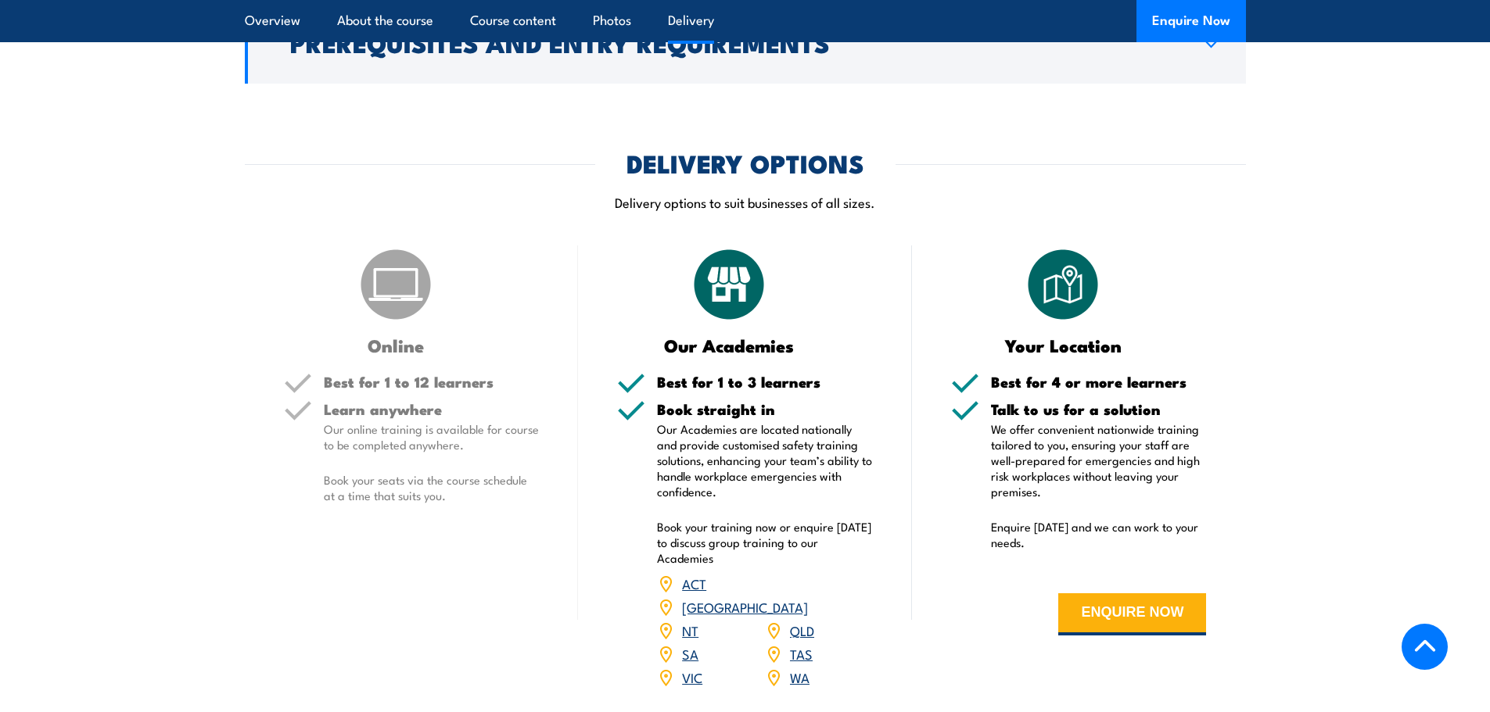
scroll to position [2067, 0]
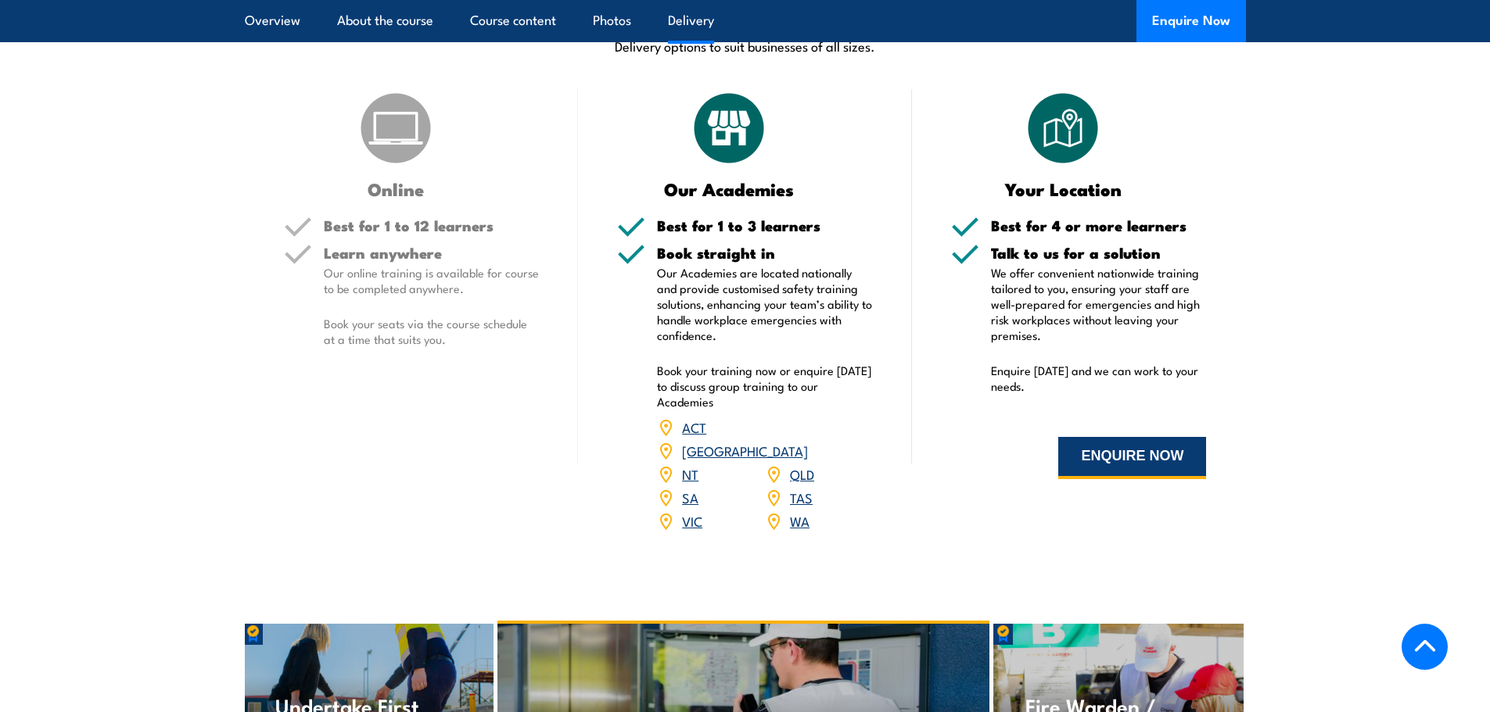
click at [1100, 437] on button "ENQUIRE NOW" at bounding box center [1132, 458] width 148 height 42
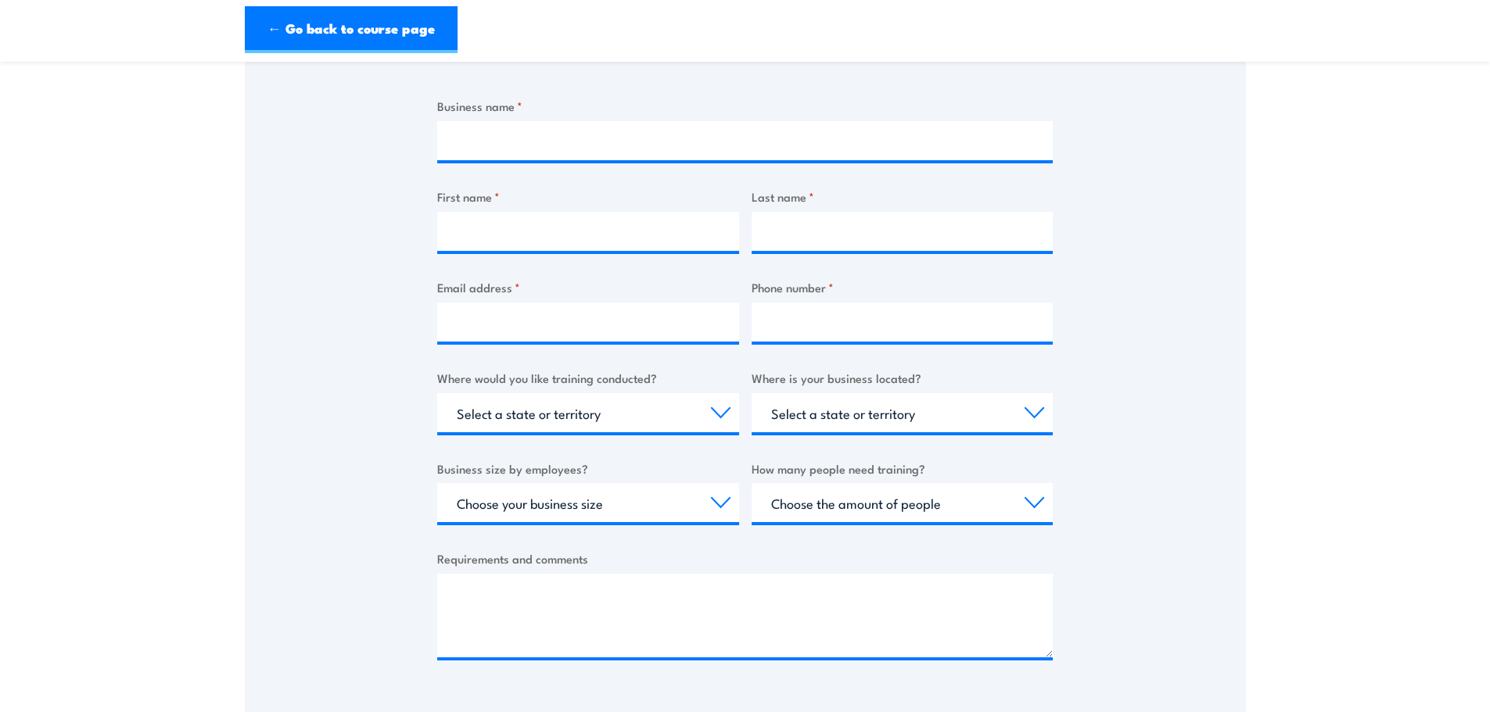
scroll to position [313, 0]
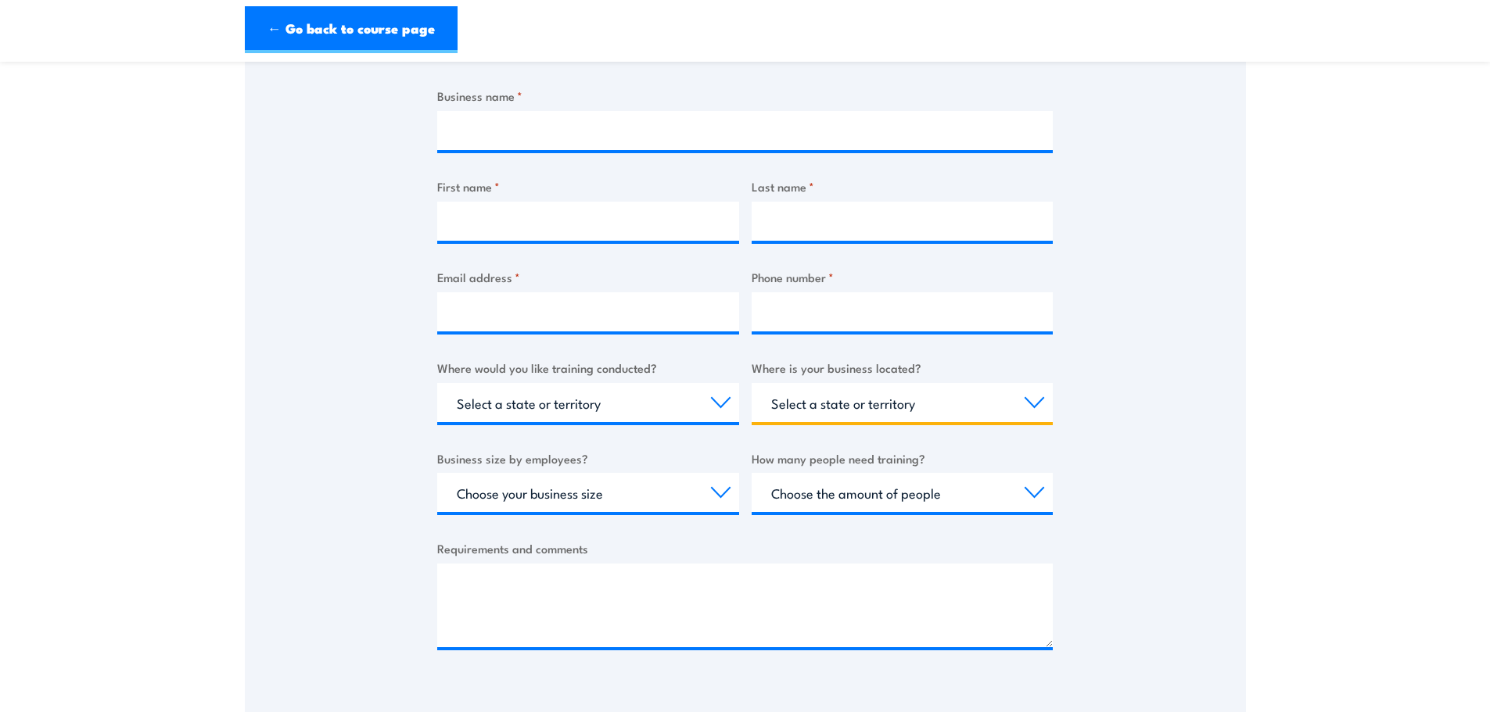
click at [868, 385] on select "Select a state or territory QLD NSW VIC SA ACT WA TAS NT" at bounding box center [903, 402] width 302 height 39
click at [868, 386] on select "Select a state or territory QLD NSW VIC SA ACT WA TAS NT" at bounding box center [903, 402] width 302 height 39
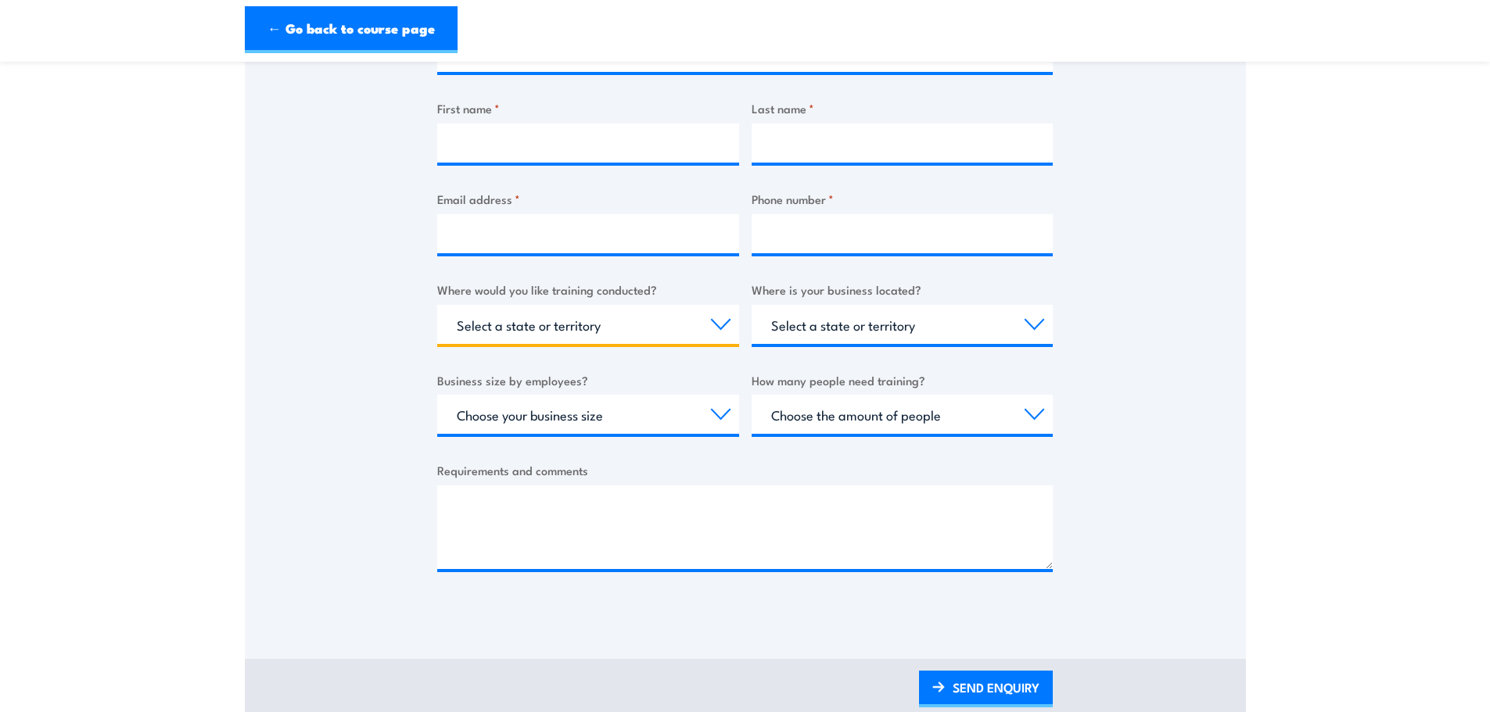
click at [558, 332] on select "Select a state or territory Nationally - multiple locations QLD NSW VIC SA ACT …" at bounding box center [588, 324] width 302 height 39
select select "SA"
click at [437, 305] on select "Select a state or territory Nationally - multiple locations QLD NSW VIC SA ACT …" at bounding box center [588, 324] width 302 height 39
click at [852, 332] on select "Select a state or territory QLD NSW VIC SA ACT WA TAS NT" at bounding box center [903, 324] width 302 height 39
select select "SA"
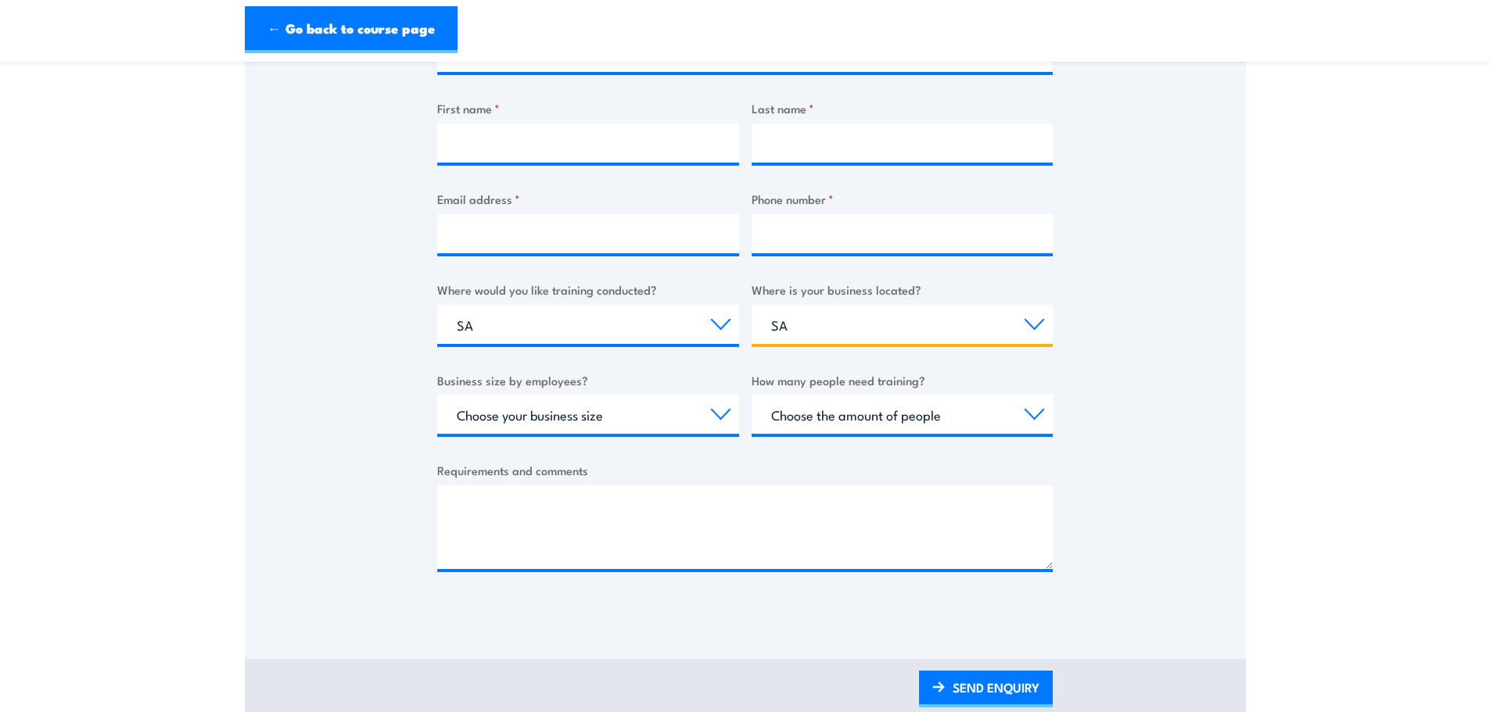
click at [752, 305] on select "Select a state or territory QLD NSW VIC SA ACT WA TAS NT" at bounding box center [903, 324] width 302 height 39
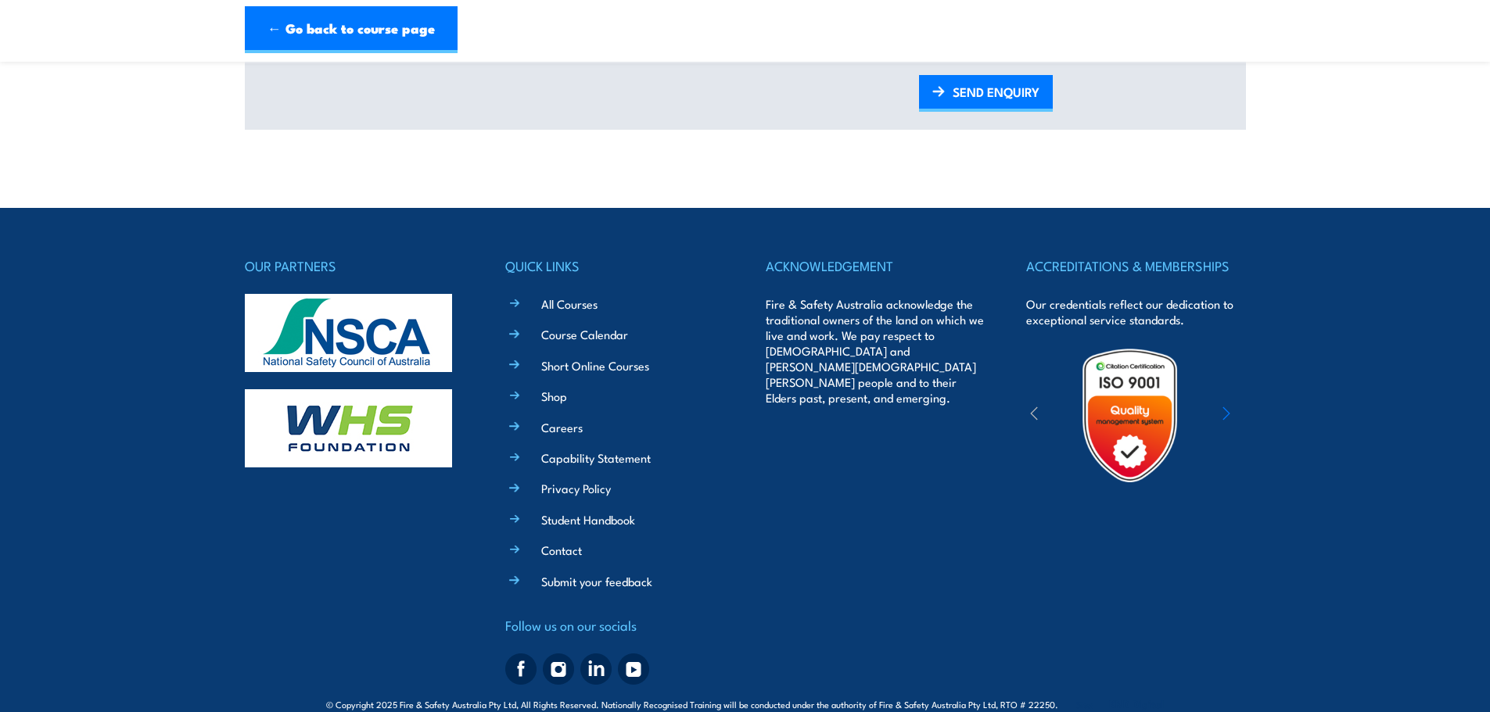
scroll to position [1013, 0]
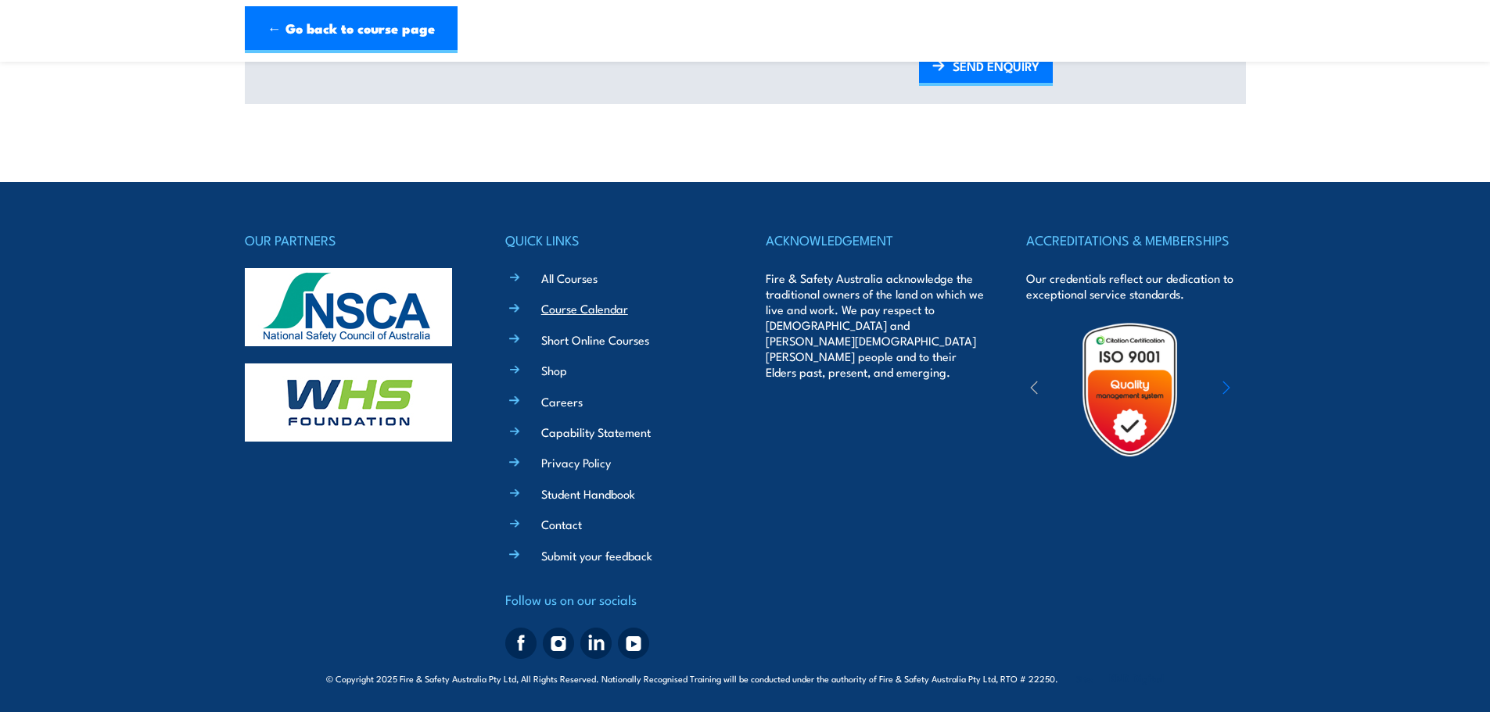
click at [571, 307] on link "Course Calendar" at bounding box center [584, 308] width 87 height 16
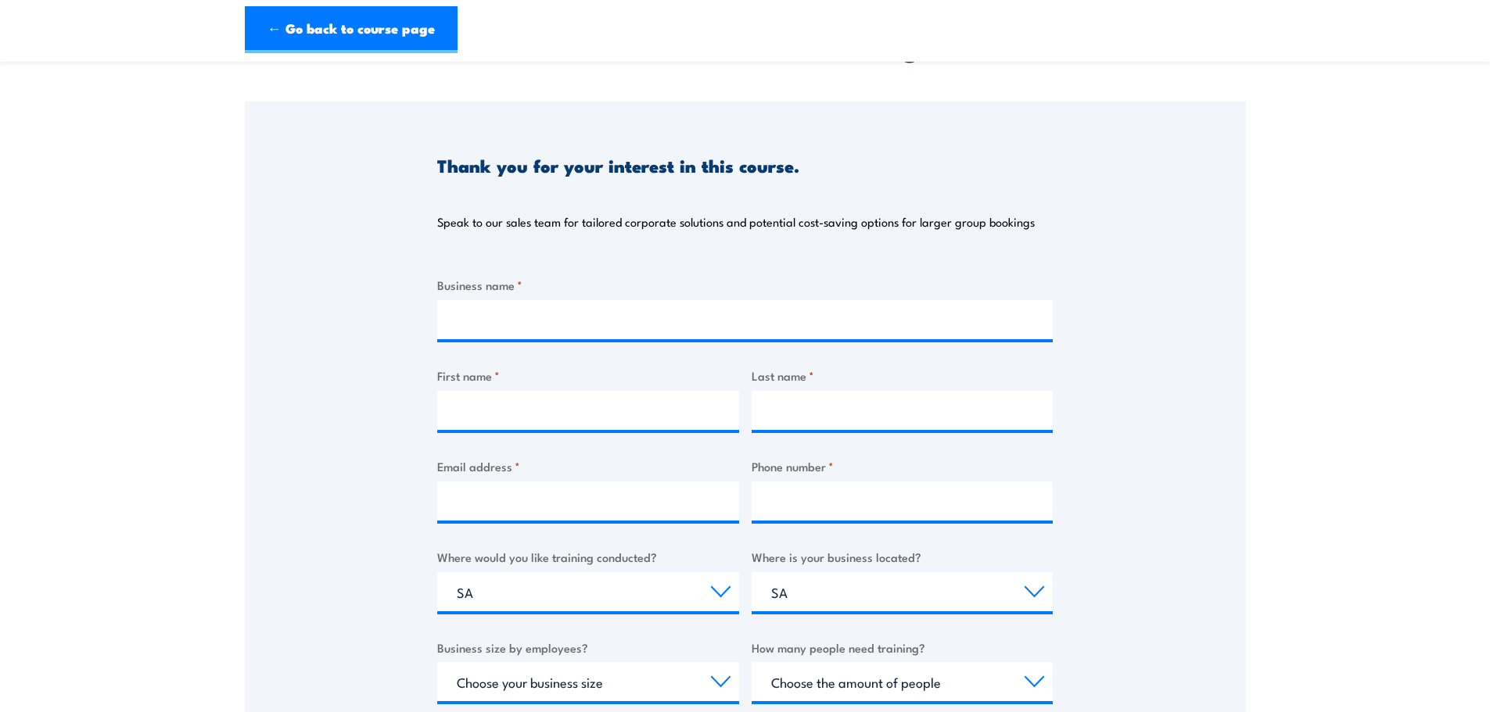
scroll to position [0, 0]
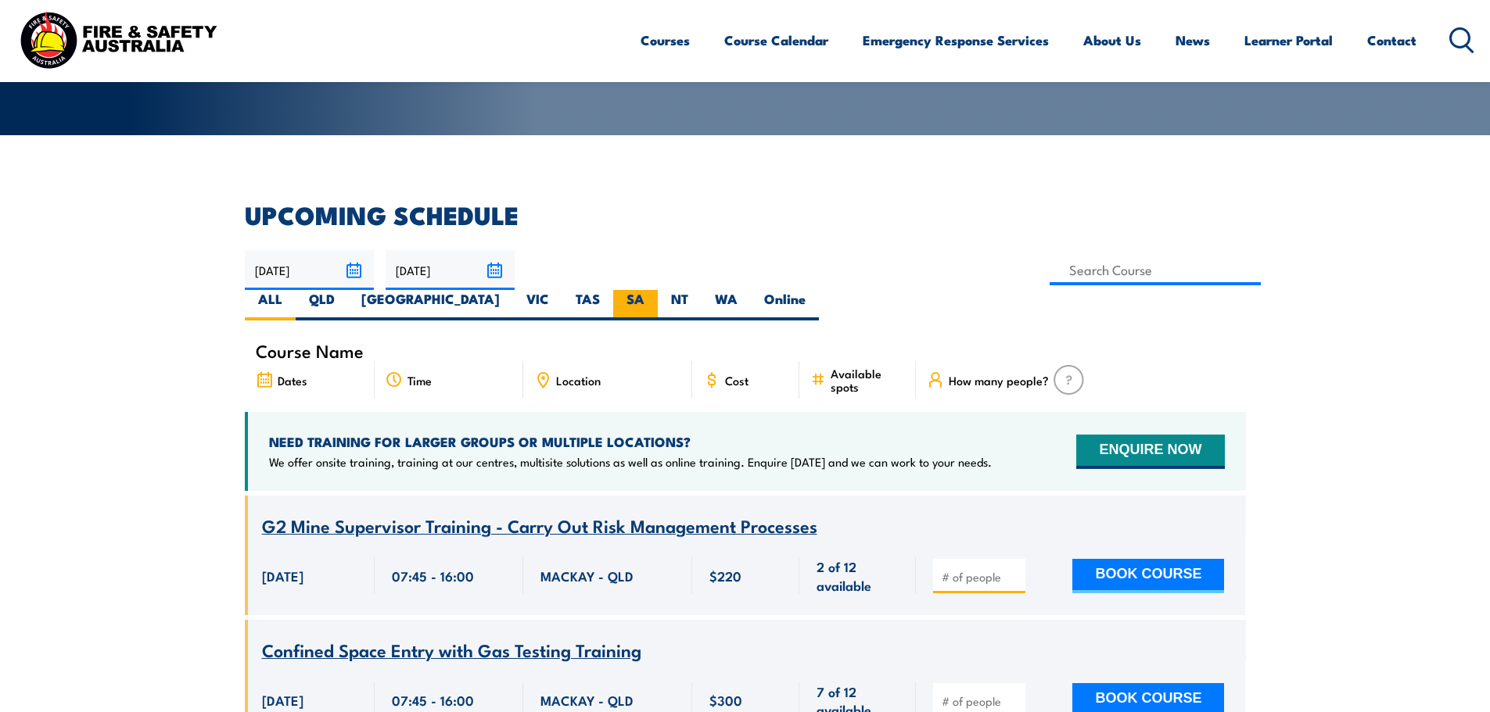
click at [658, 290] on label "SA" at bounding box center [635, 305] width 45 height 30
click at [655, 290] on input "SA" at bounding box center [649, 295] width 10 height 10
radio input "true"
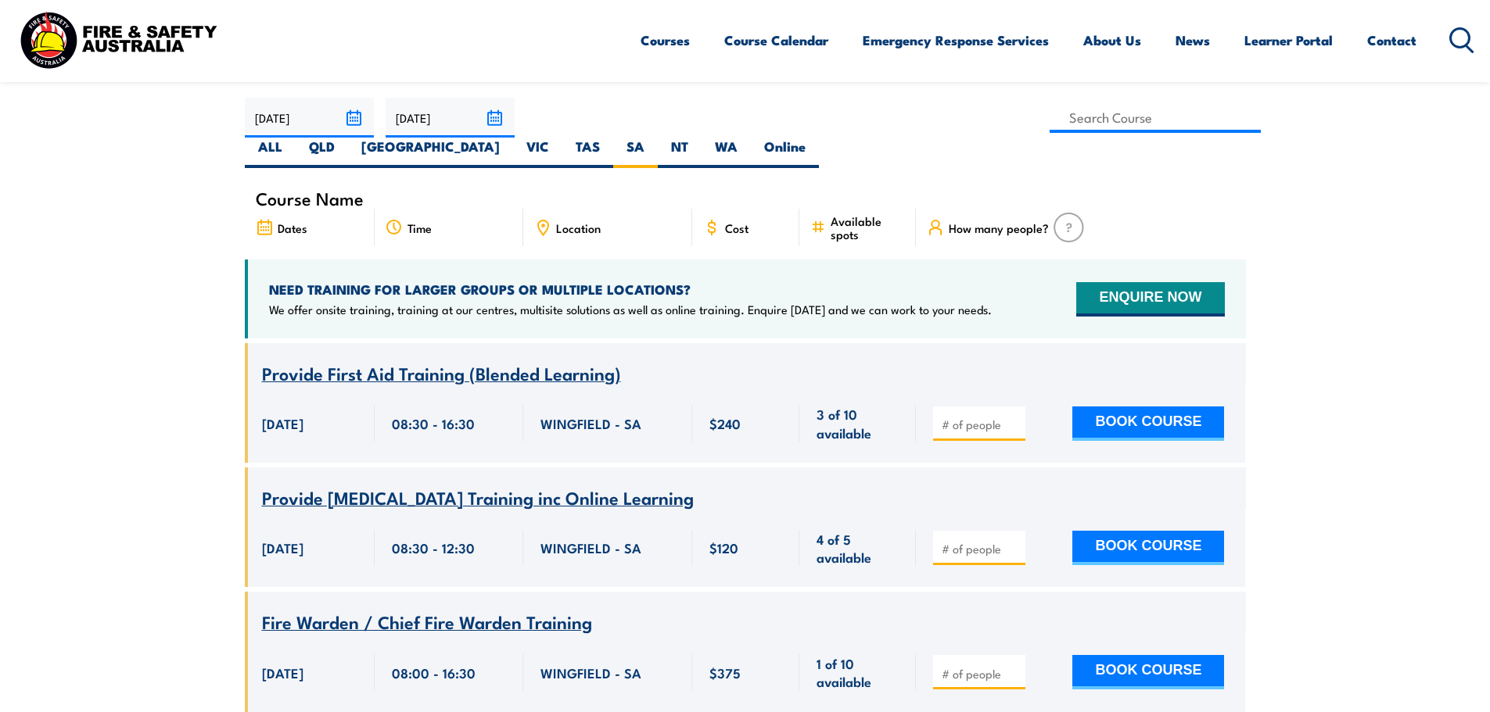
scroll to position [438, 0]
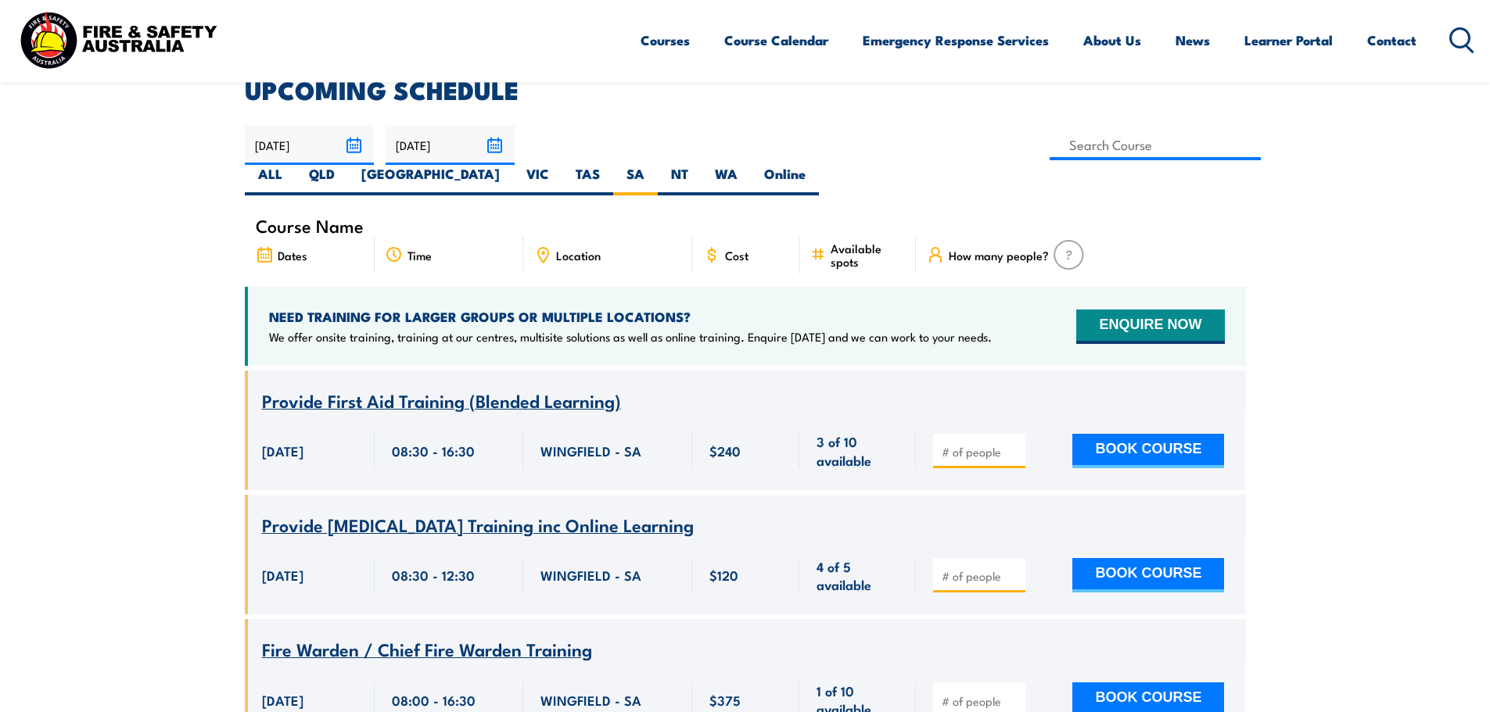
click at [593, 239] on div "Location" at bounding box center [607, 255] width 169 height 38
click at [581, 249] on span "Location" at bounding box center [578, 255] width 45 height 13
click at [545, 248] on icon at bounding box center [543, 255] width 10 height 14
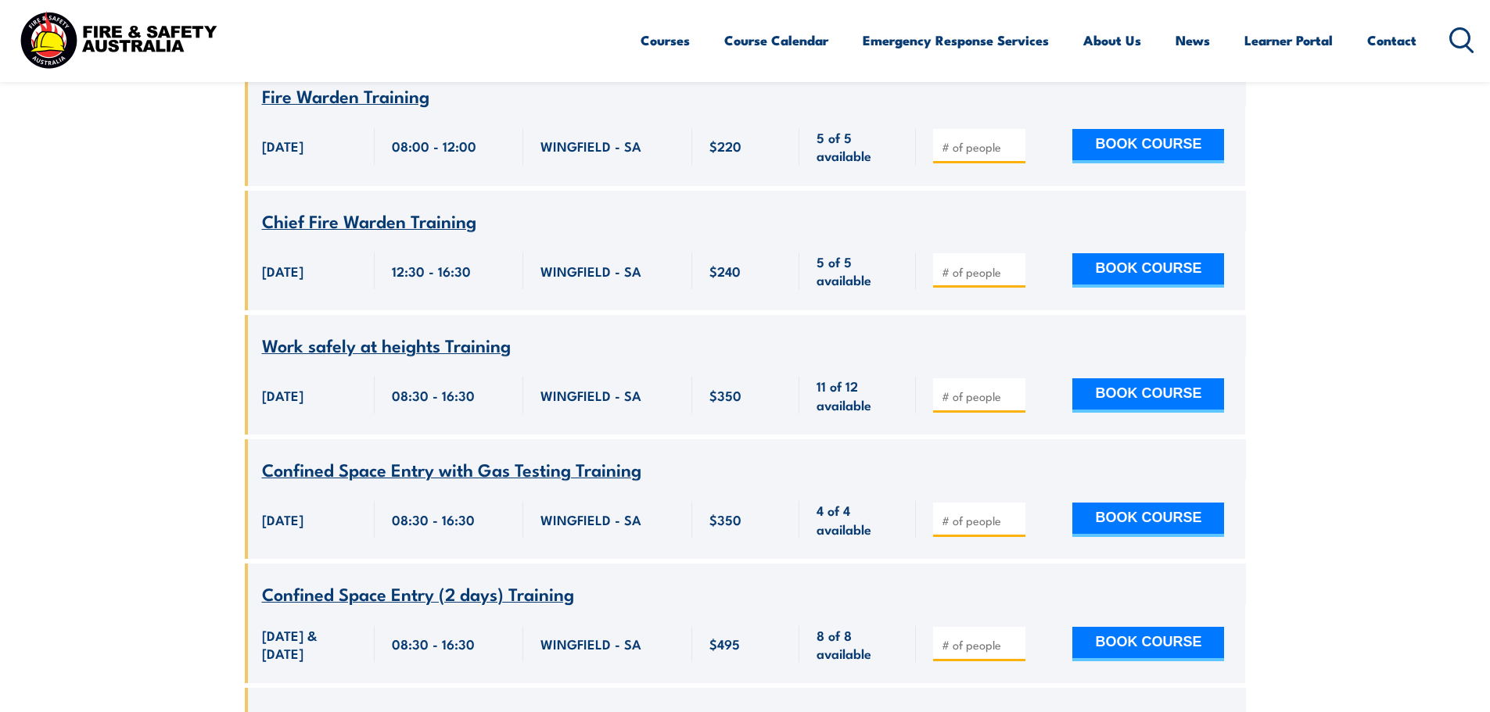
scroll to position [6022, 0]
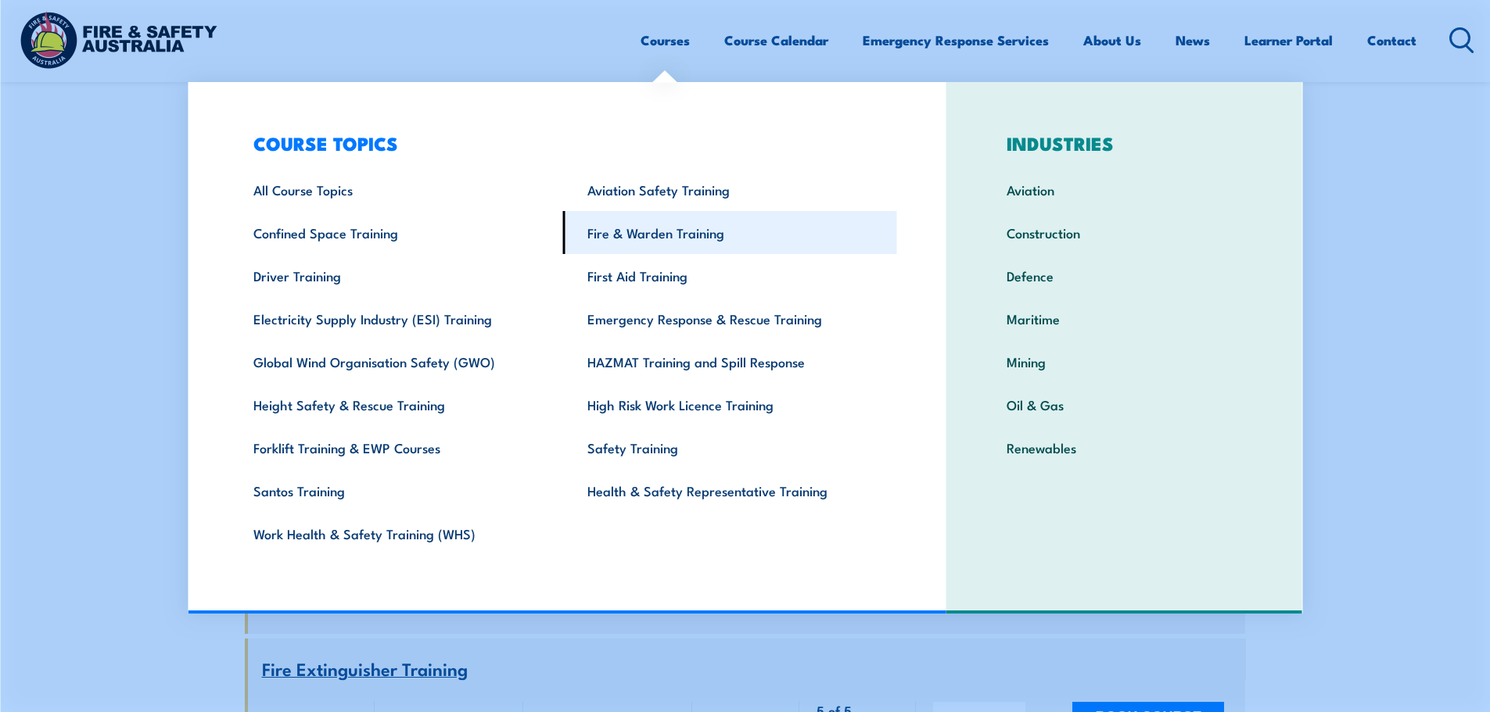
click at [644, 249] on link "Fire & Warden Training" at bounding box center [730, 232] width 334 height 43
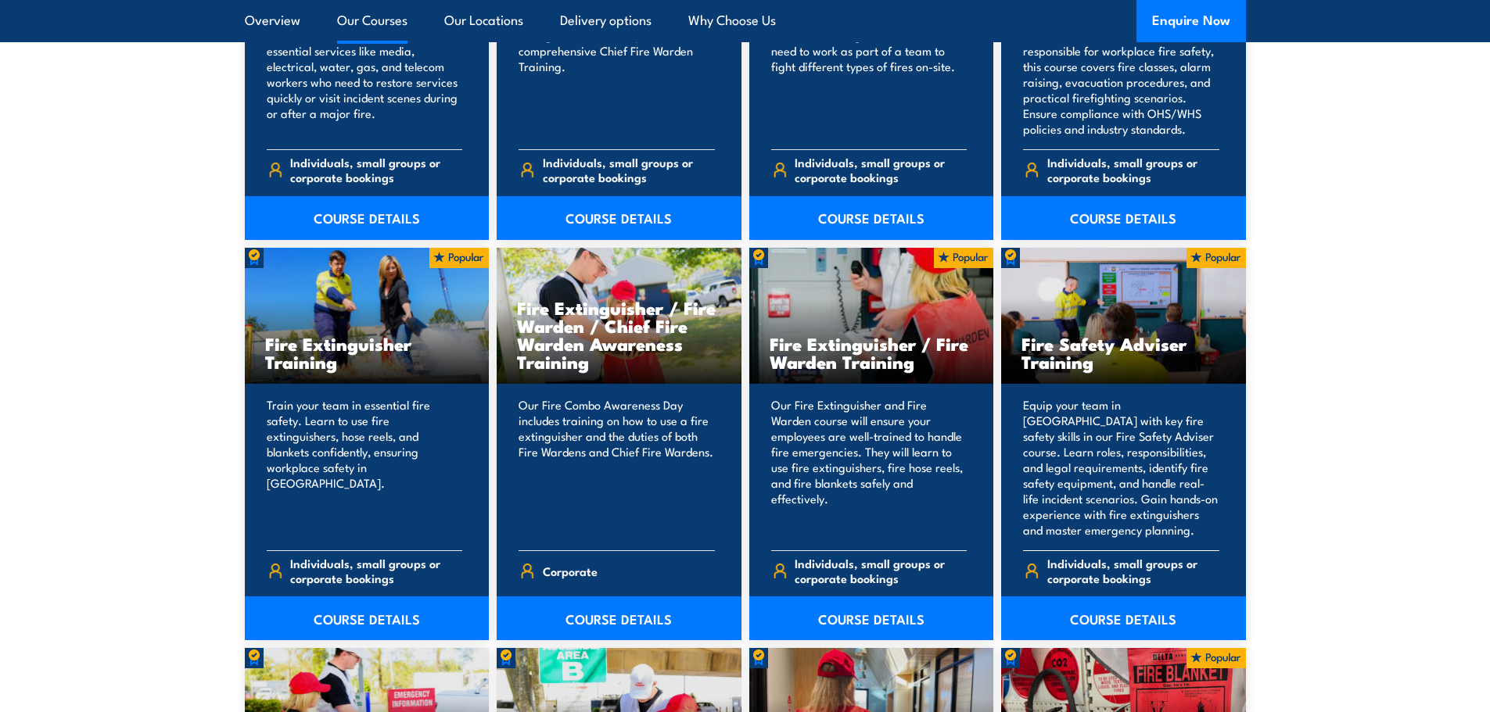
scroll to position [1486, 0]
